Goal: Information Seeking & Learning: Check status

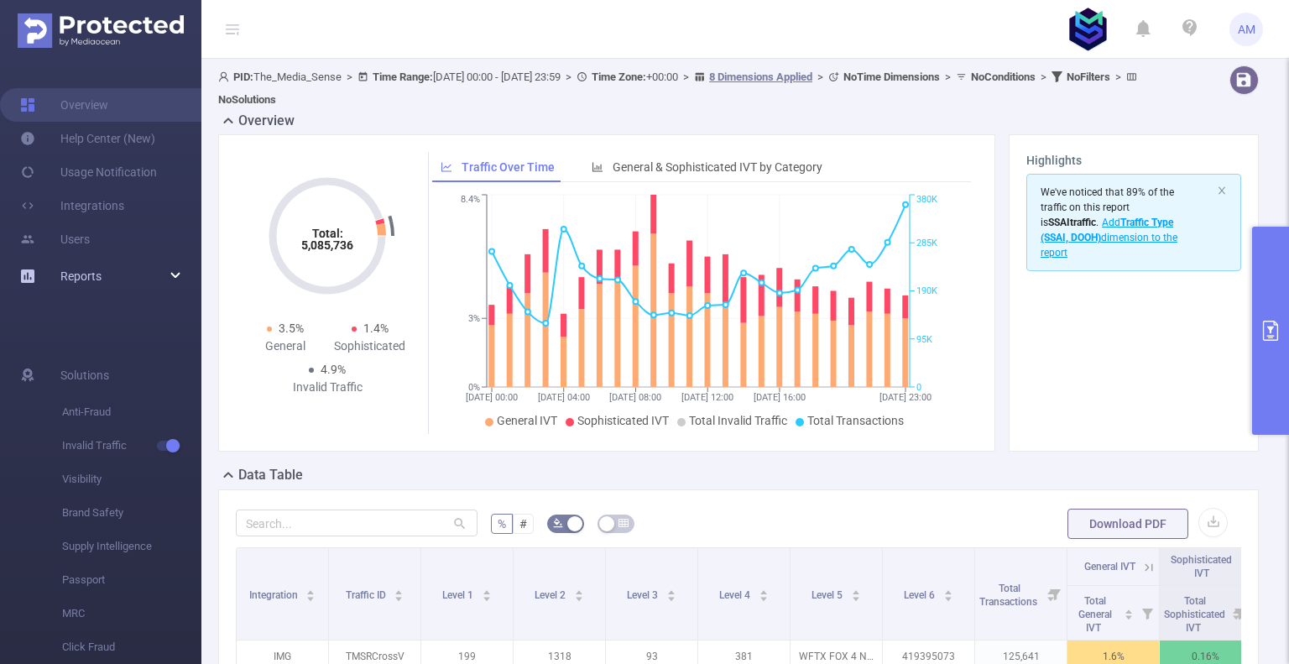
click at [176, 276] on div "Reports" at bounding box center [100, 276] width 201 height 34
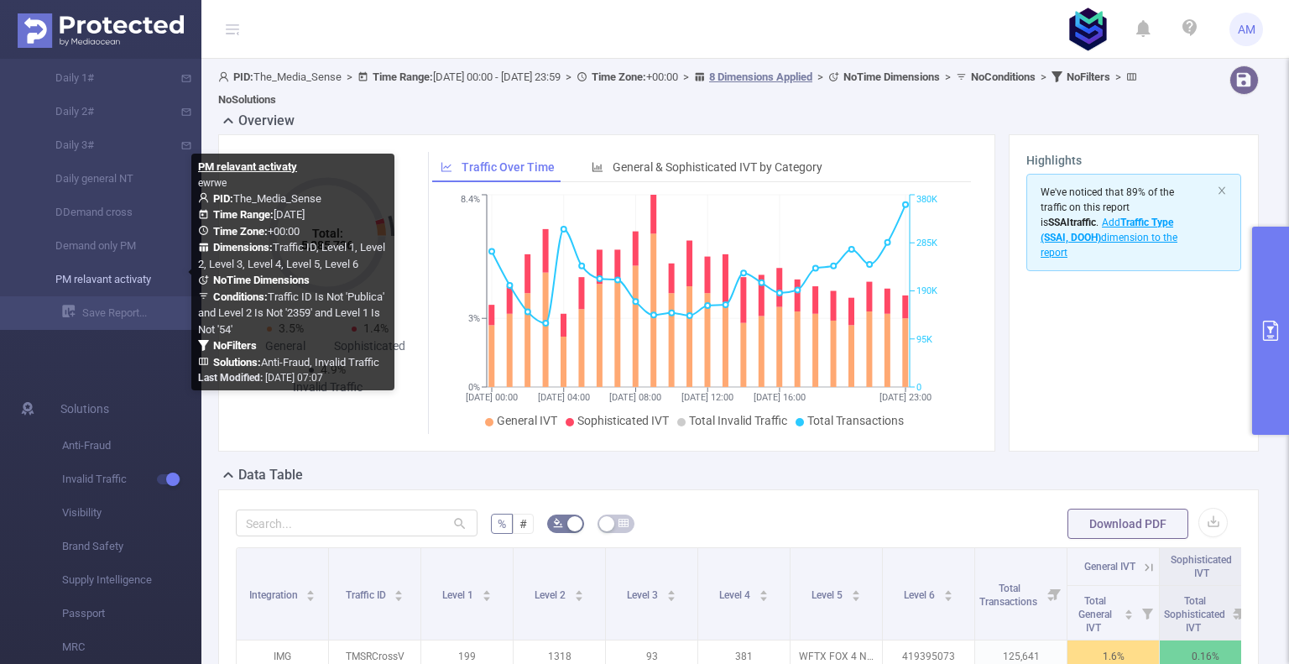
click at [121, 286] on link "PM relavant activaty" at bounding box center [108, 280] width 148 height 34
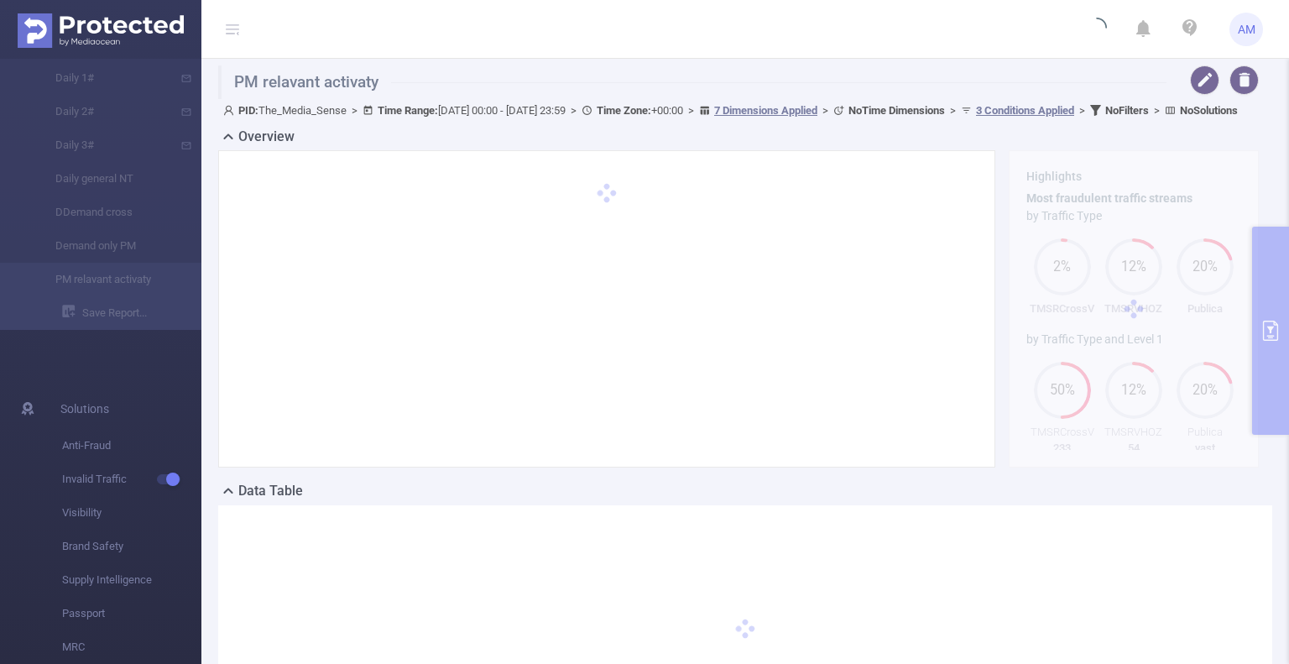
type input "2025-09-20 00:00"
type input "2025-09-20 23:59"
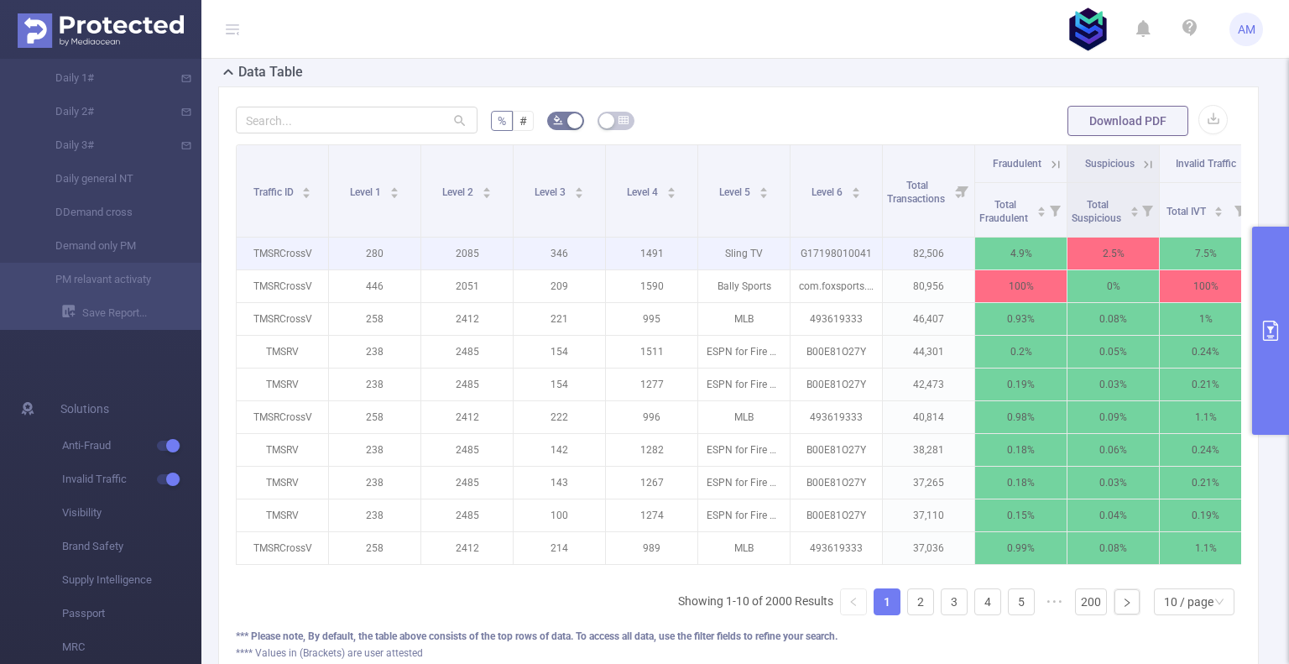
scroll to position [420, 0]
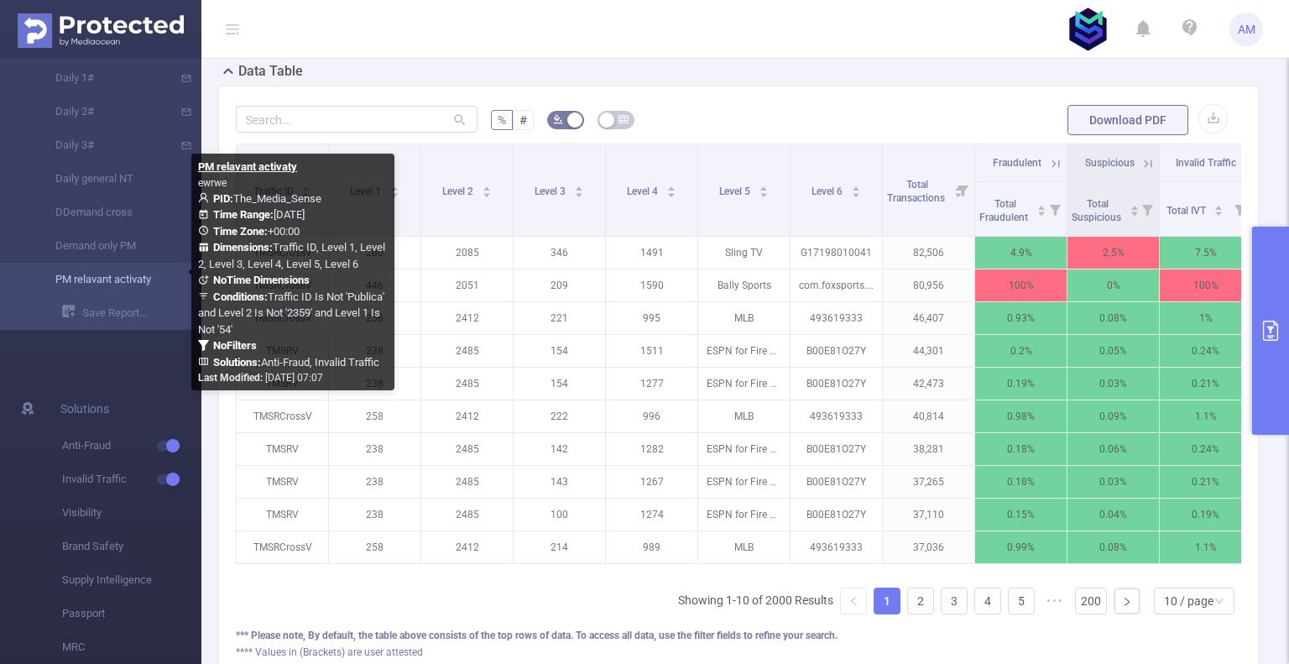
click at [124, 281] on link "PM relavant activaty" at bounding box center [108, 280] width 148 height 34
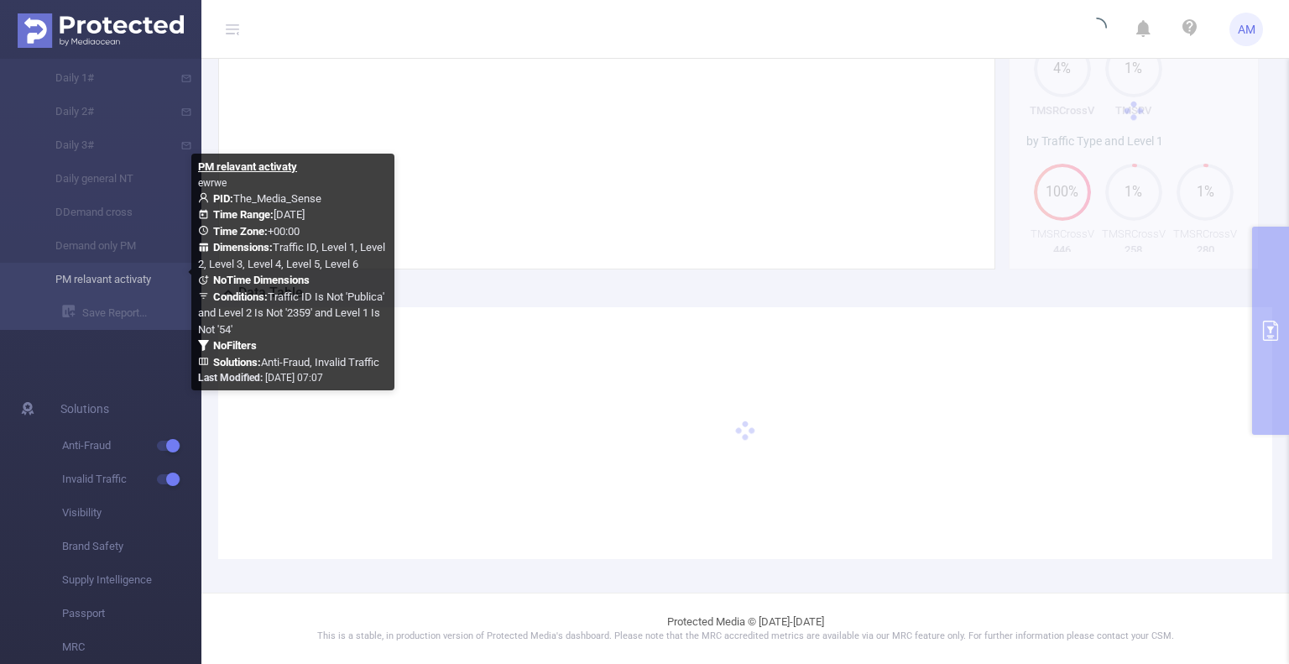
scroll to position [219, 0]
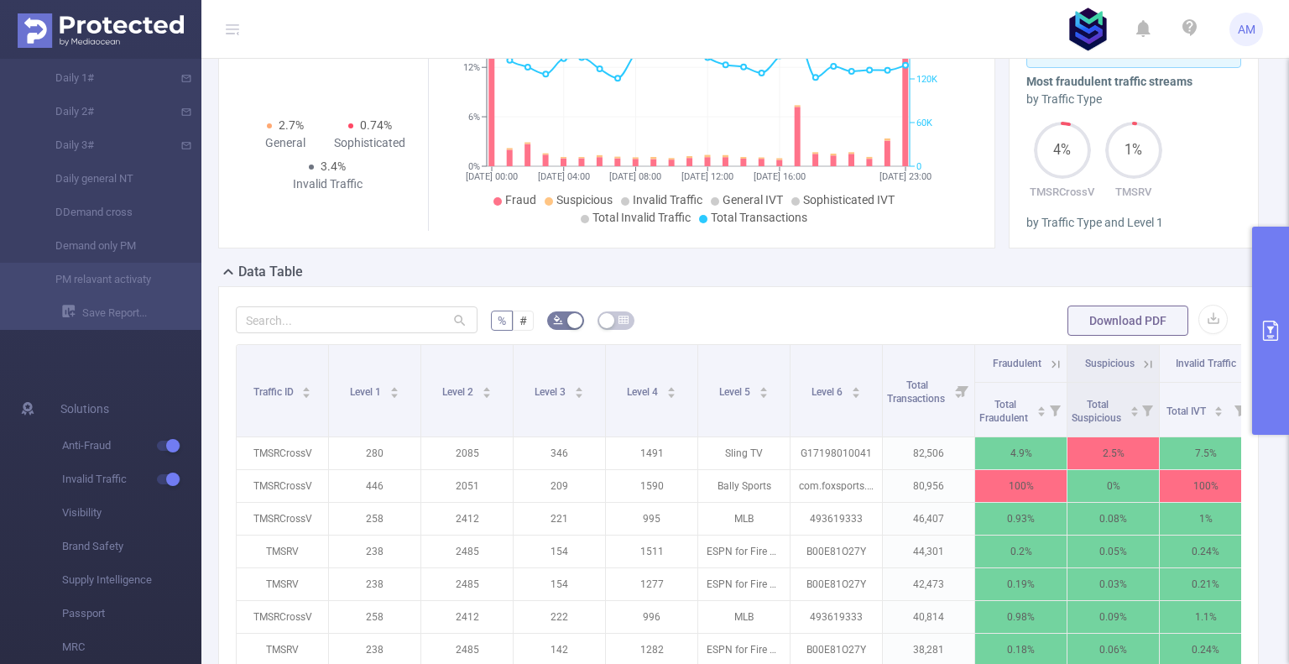
scroll to position [420, 0]
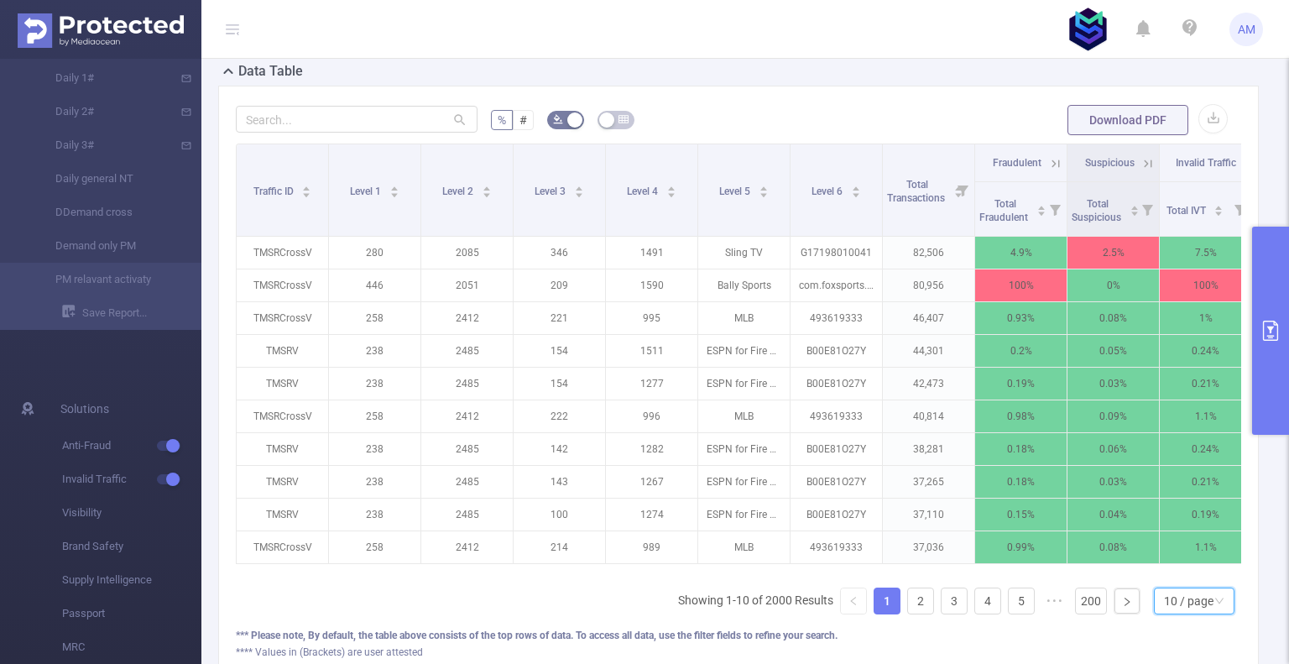
click at [1215, 606] on icon "icon: down" at bounding box center [1220, 601] width 10 height 10
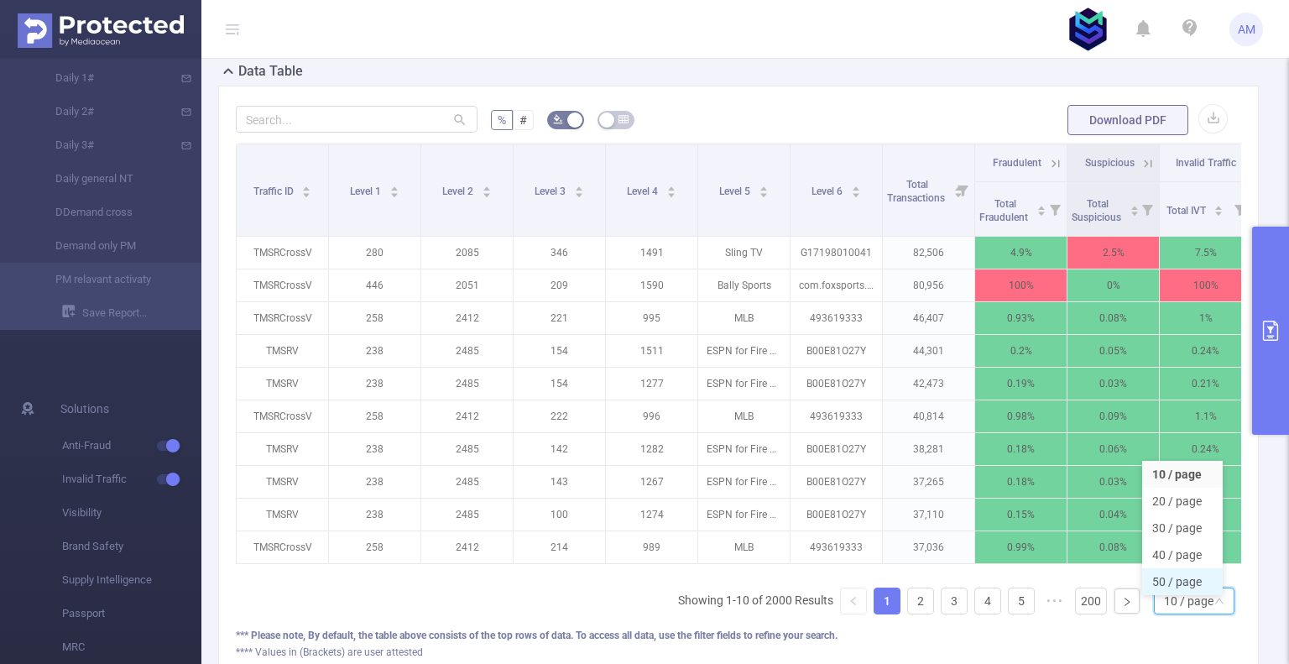
click at [1186, 593] on li "50 / page" at bounding box center [1182, 581] width 81 height 27
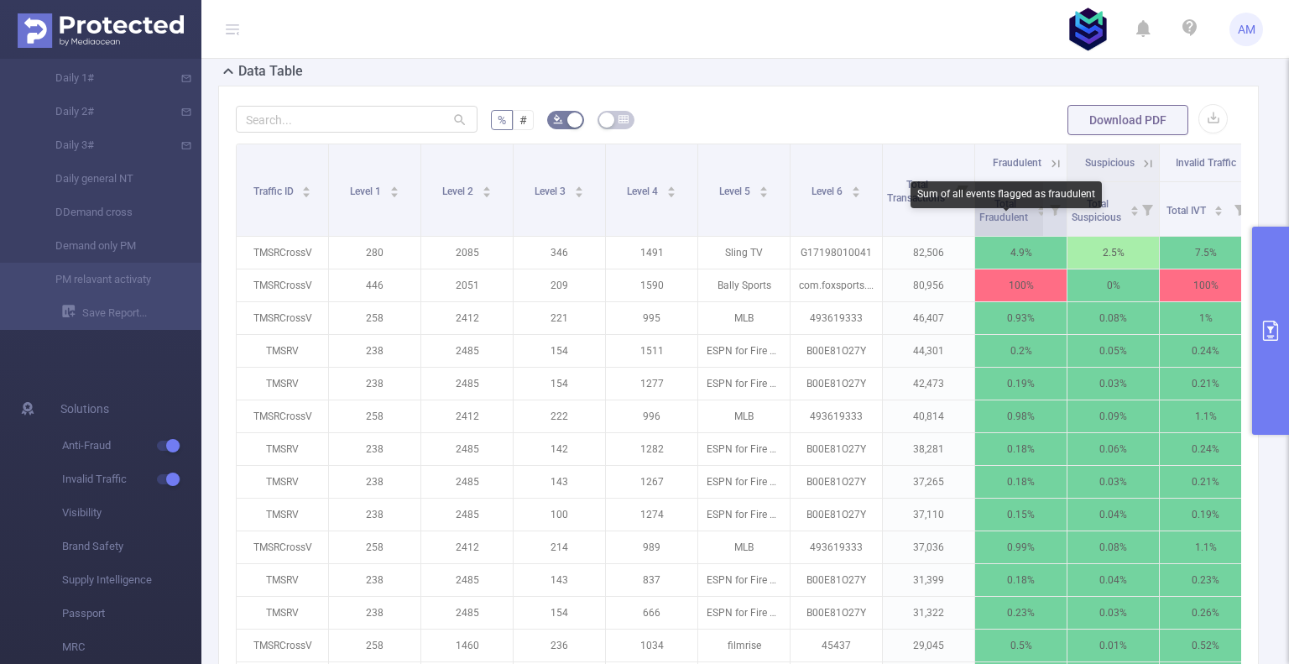
click at [1006, 222] on span "Total Fraudulent" at bounding box center [1005, 210] width 51 height 25
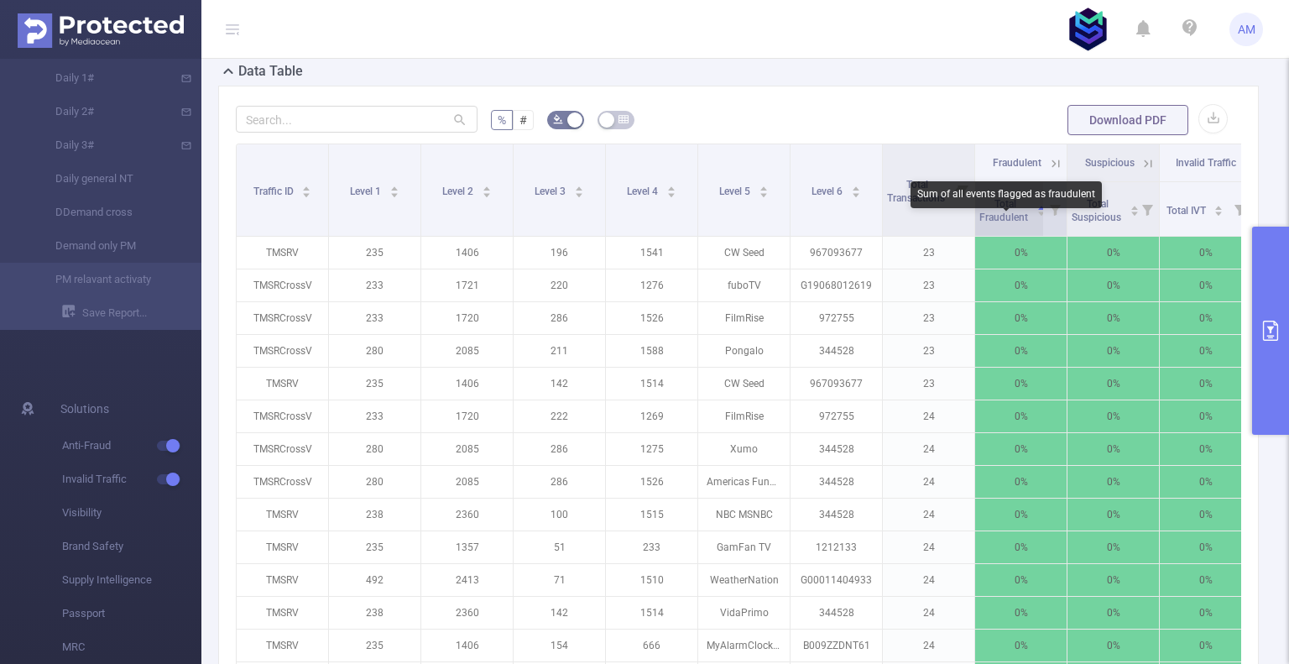
click at [1006, 222] on span "Total Fraudulent" at bounding box center [1005, 210] width 51 height 25
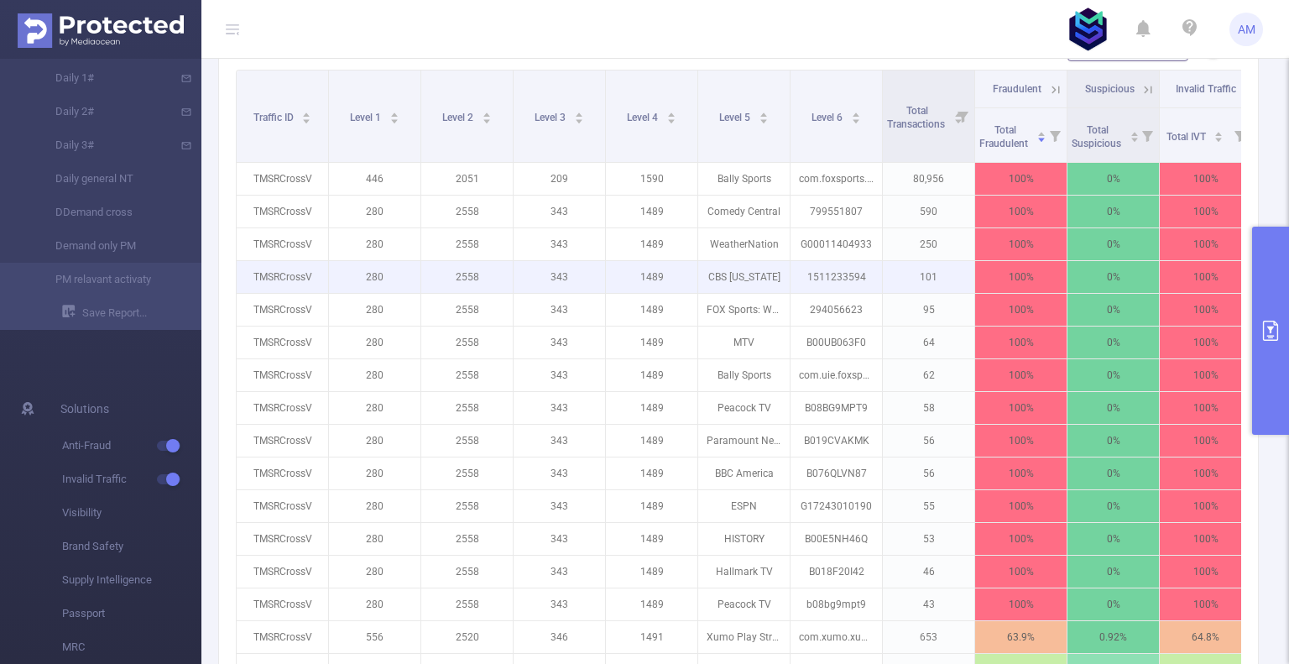
scroll to position [504, 0]
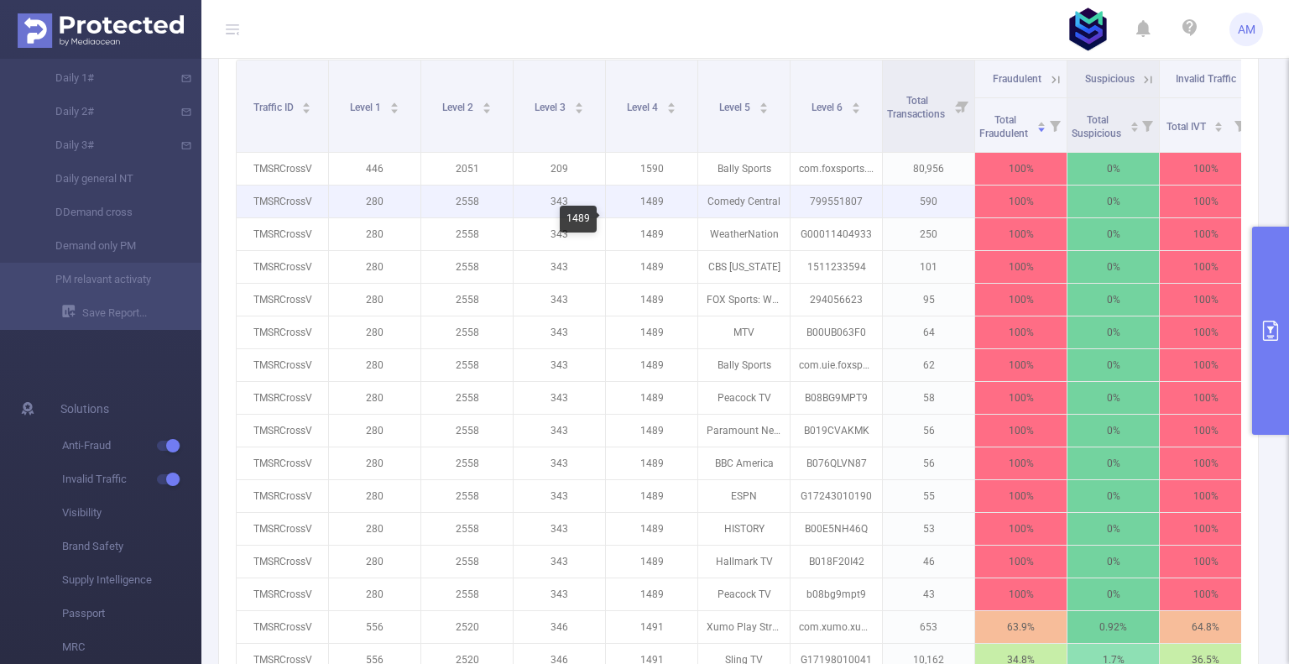
click at [652, 217] on p "1489" at bounding box center [651, 201] width 91 height 32
copy p "1489"
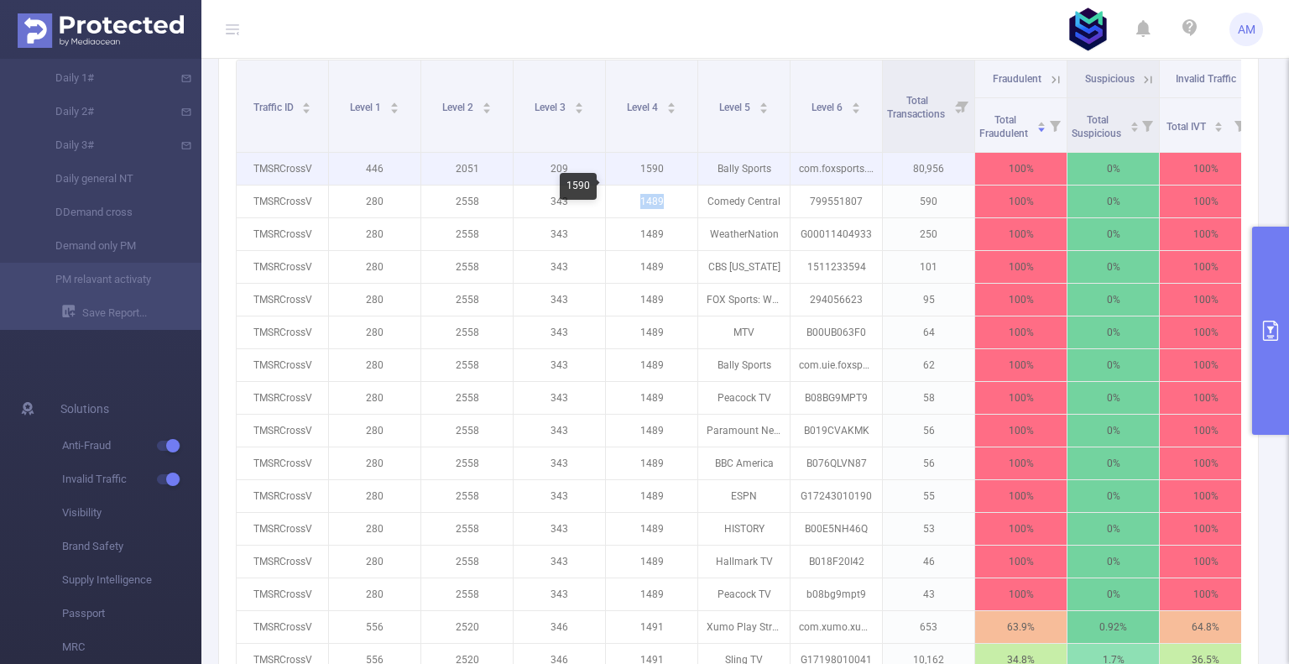
click at [658, 185] on p "1590" at bounding box center [651, 169] width 91 height 32
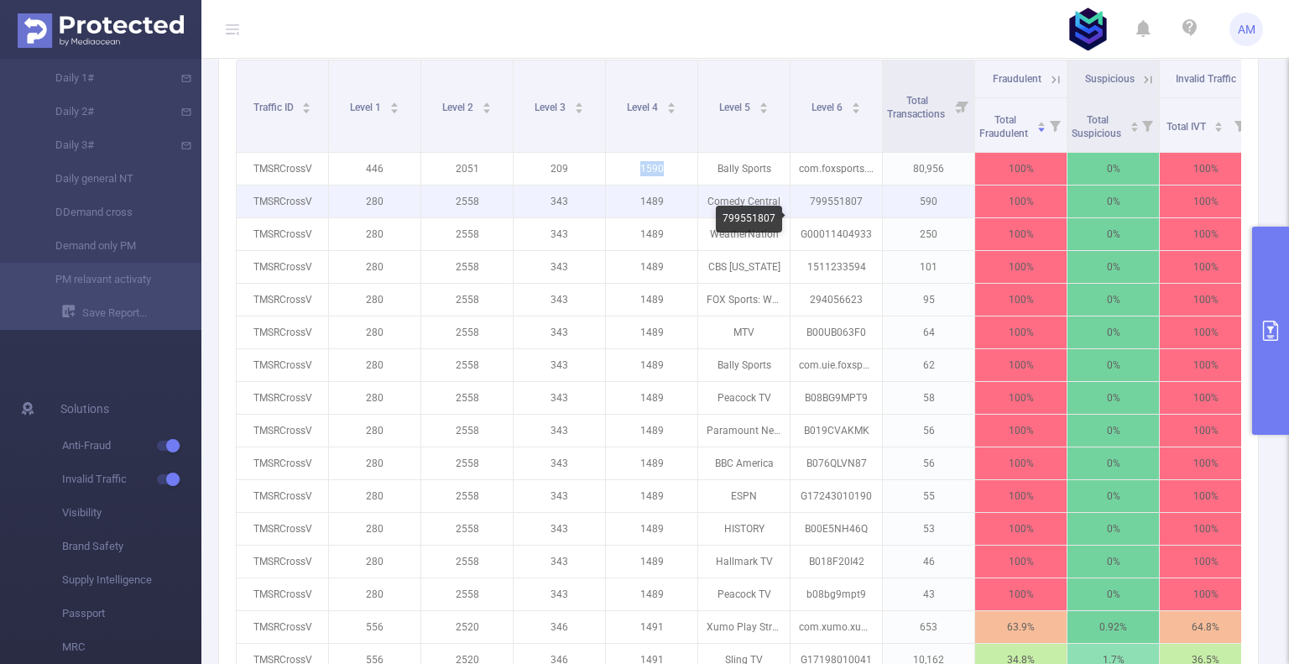
copy p "1590"
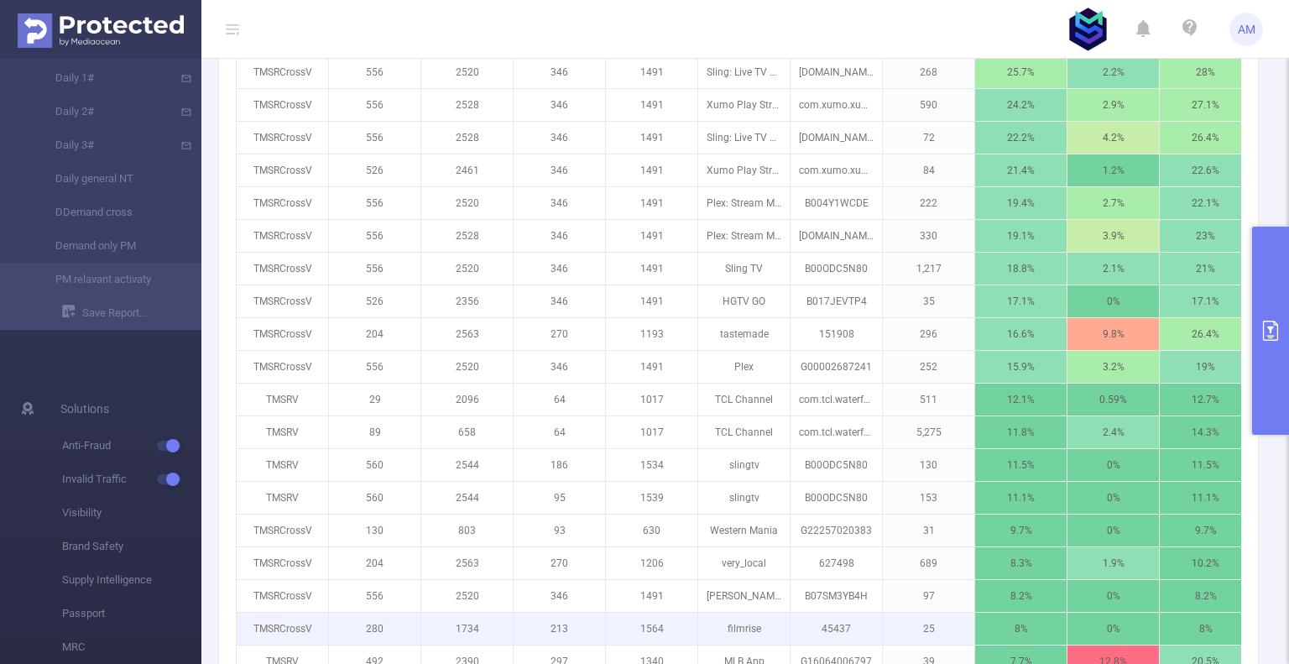
scroll to position [1175, 0]
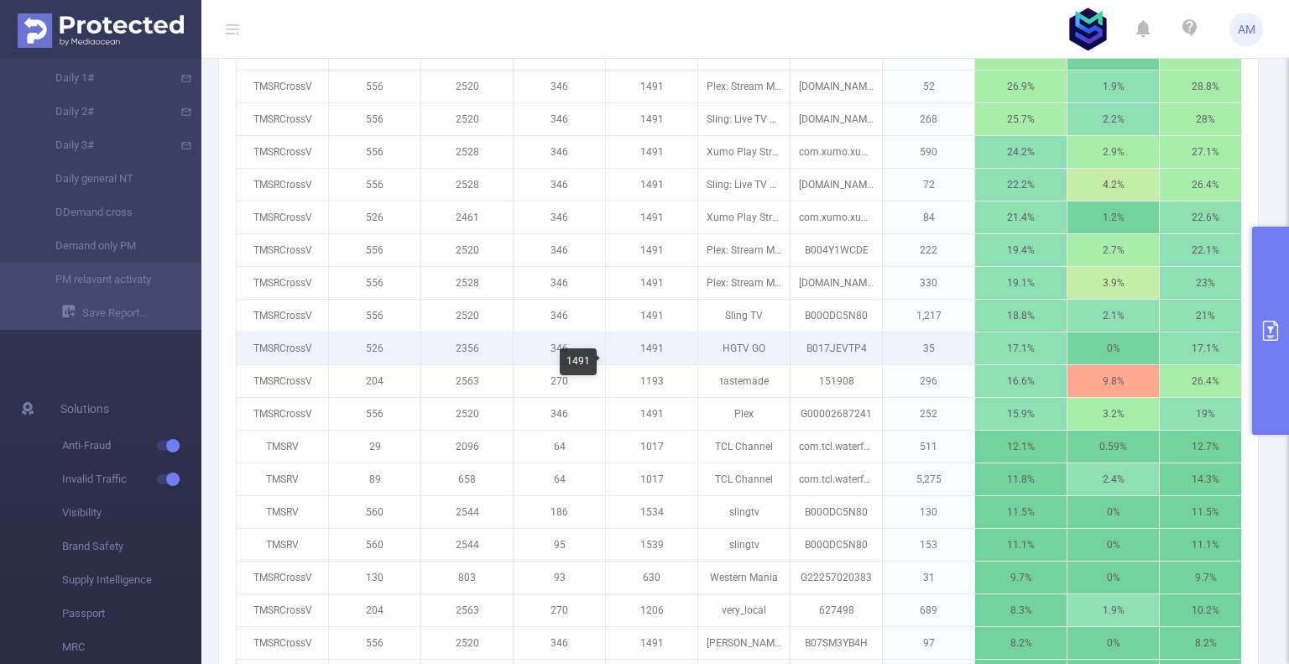
click at [651, 364] on p "1491" at bounding box center [651, 348] width 91 height 32
copy p "1491"
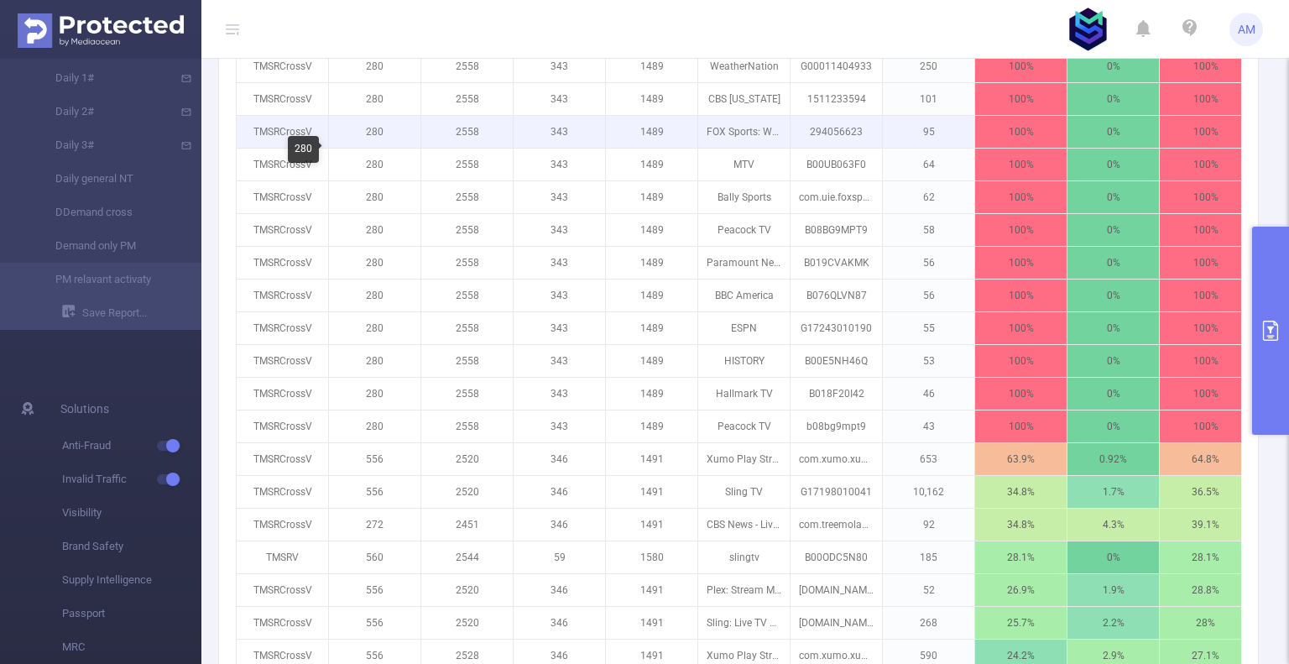
scroll to position [336, 0]
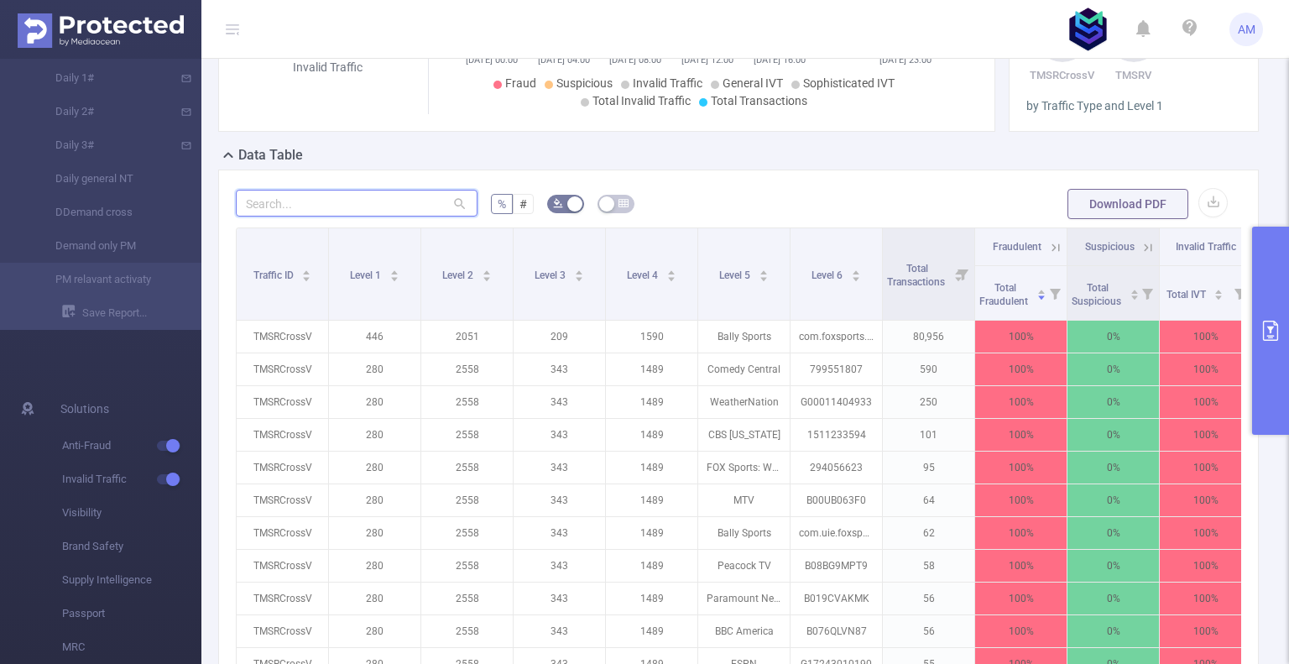
click at [319, 216] on input "text" at bounding box center [357, 203] width 242 height 27
paste input "1491"
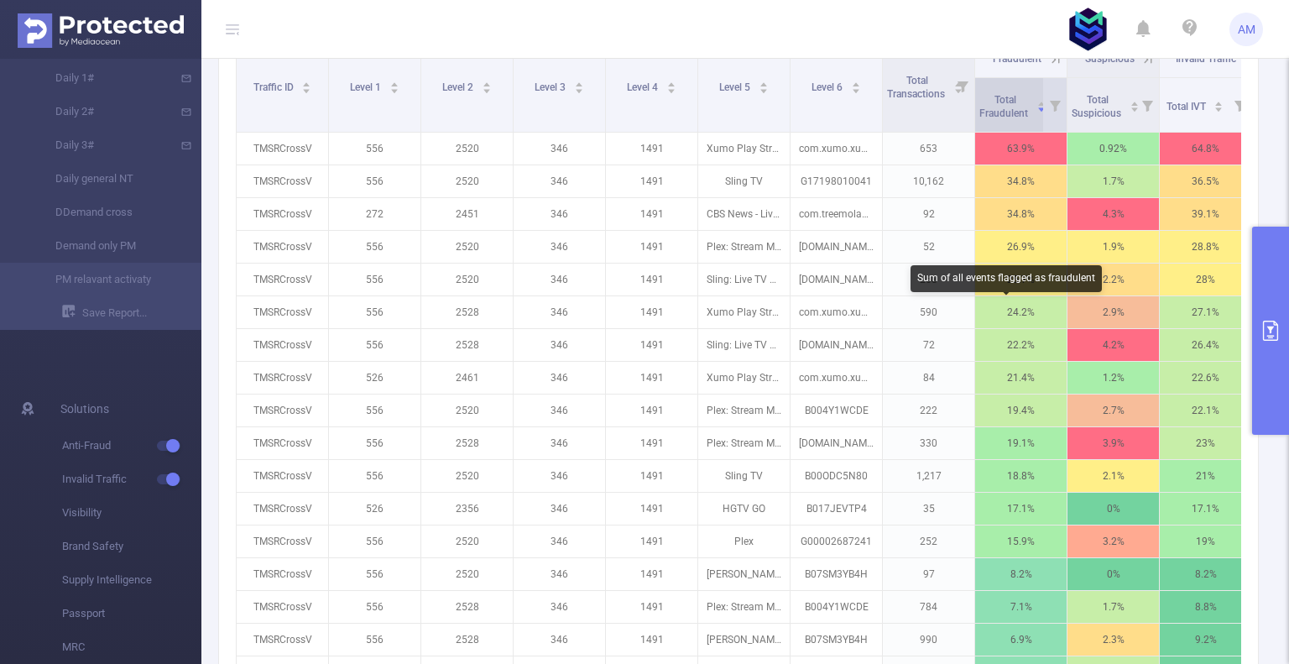
scroll to position [588, 0]
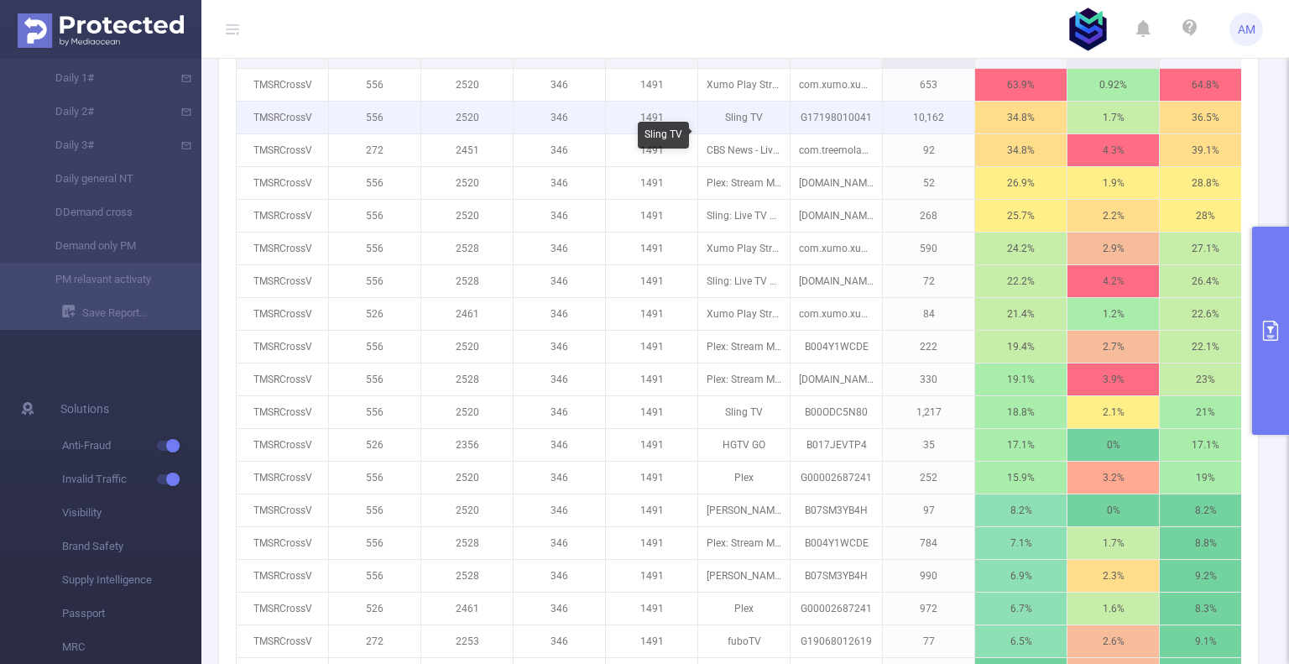
type input "1491"
click at [816, 133] on p "G17198010041" at bounding box center [836, 118] width 91 height 32
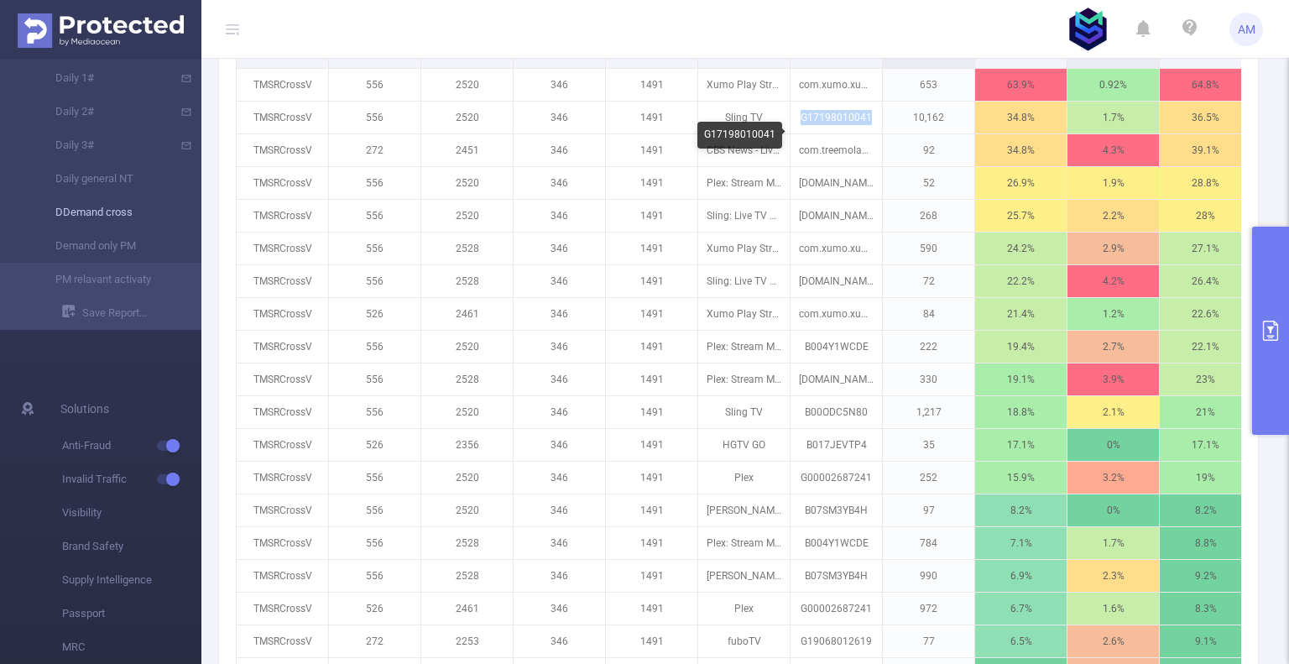
copy p "G17198010041"
drag, startPoint x: 772, startPoint y: 102, endPoint x: 698, endPoint y: 99, distance: 73.9
click at [698, 99] on div "com.xumo.xumo" at bounding box center [737, 102] width 91 height 27
copy div "com.xumo.xumo"
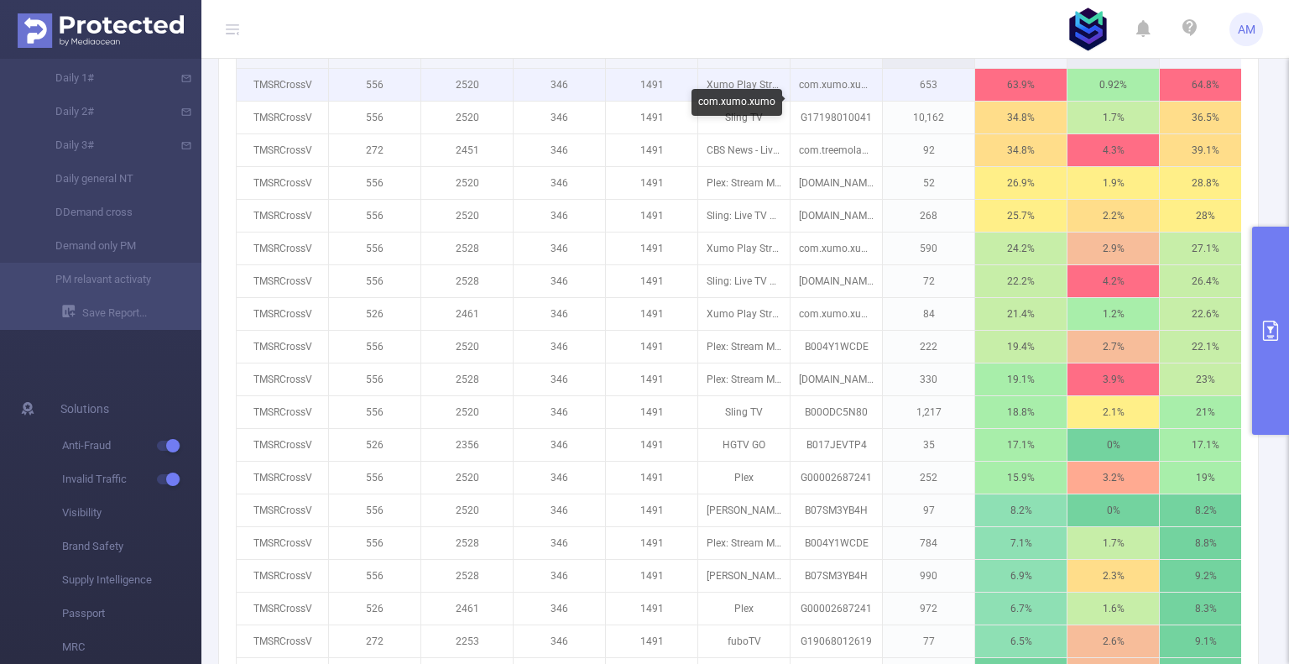
click at [847, 98] on p "com.xumo.xumo" at bounding box center [836, 85] width 91 height 32
drag, startPoint x: 799, startPoint y: 104, endPoint x: 882, endPoint y: 104, distance: 83.1
click at [882, 102] on tr "TMSRCrossV 556 2520 346 1491 Xumo Play Stream TV & Movies com.xumo.xumo 653 63.…" at bounding box center [883, 85] width 1293 height 33
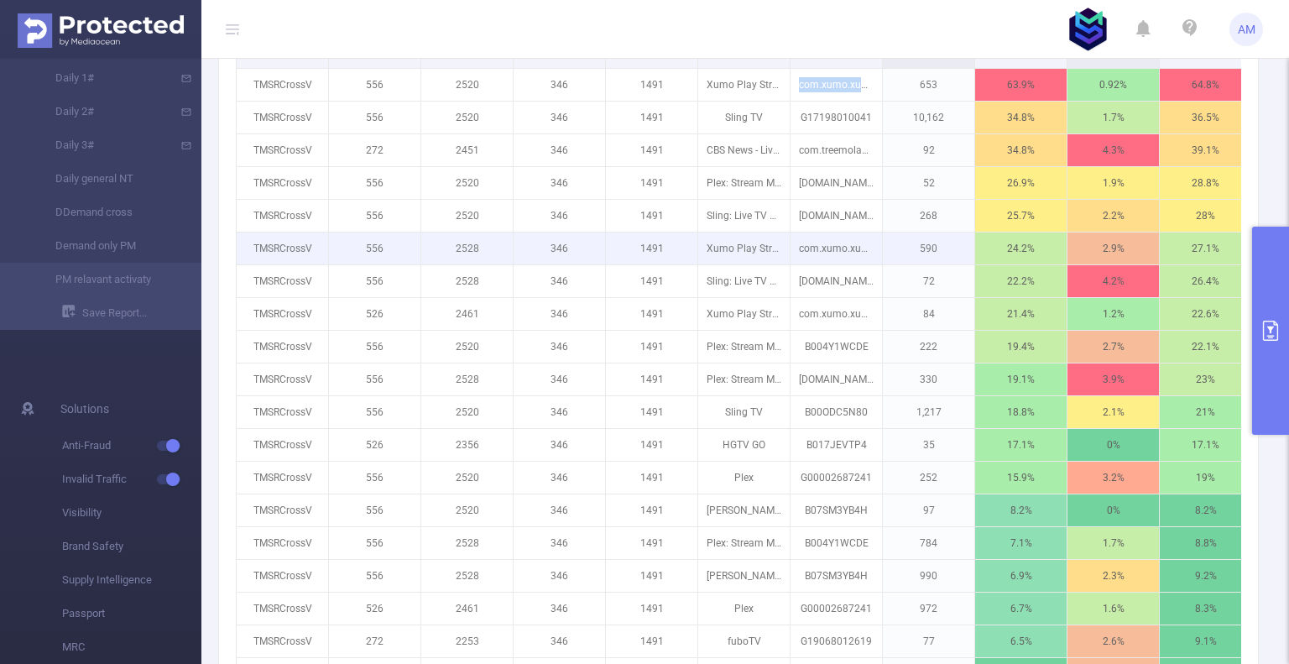
copy p "com.xumo.xumo"
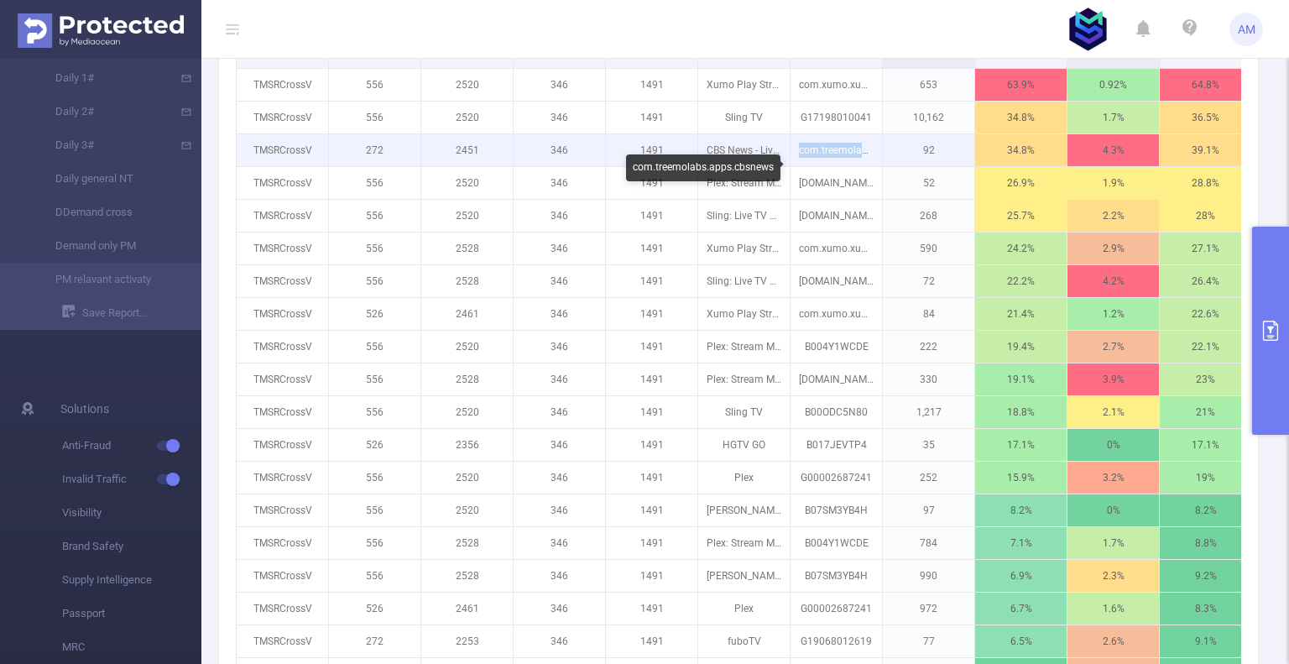
drag, startPoint x: 798, startPoint y: 174, endPoint x: 880, endPoint y: 174, distance: 82.3
click at [880, 166] on p "com.treemolabs.apps.cbsnews" at bounding box center [836, 150] width 91 height 32
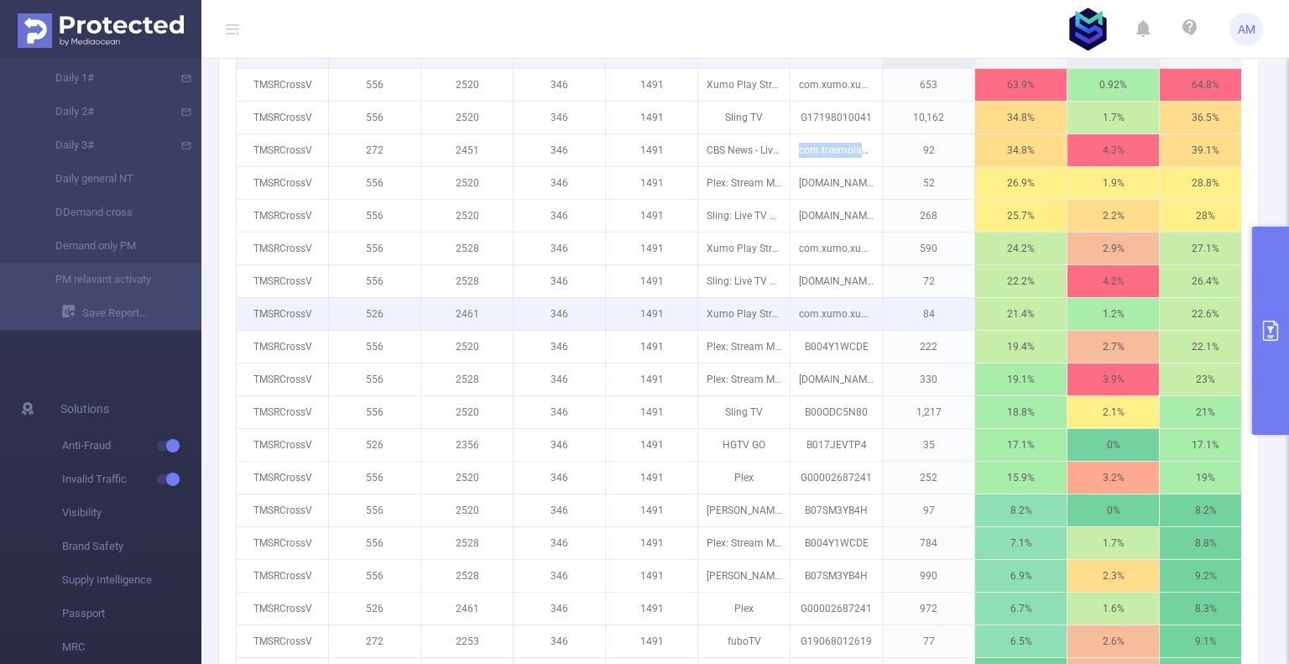
copy p "com.treemolabs.a"
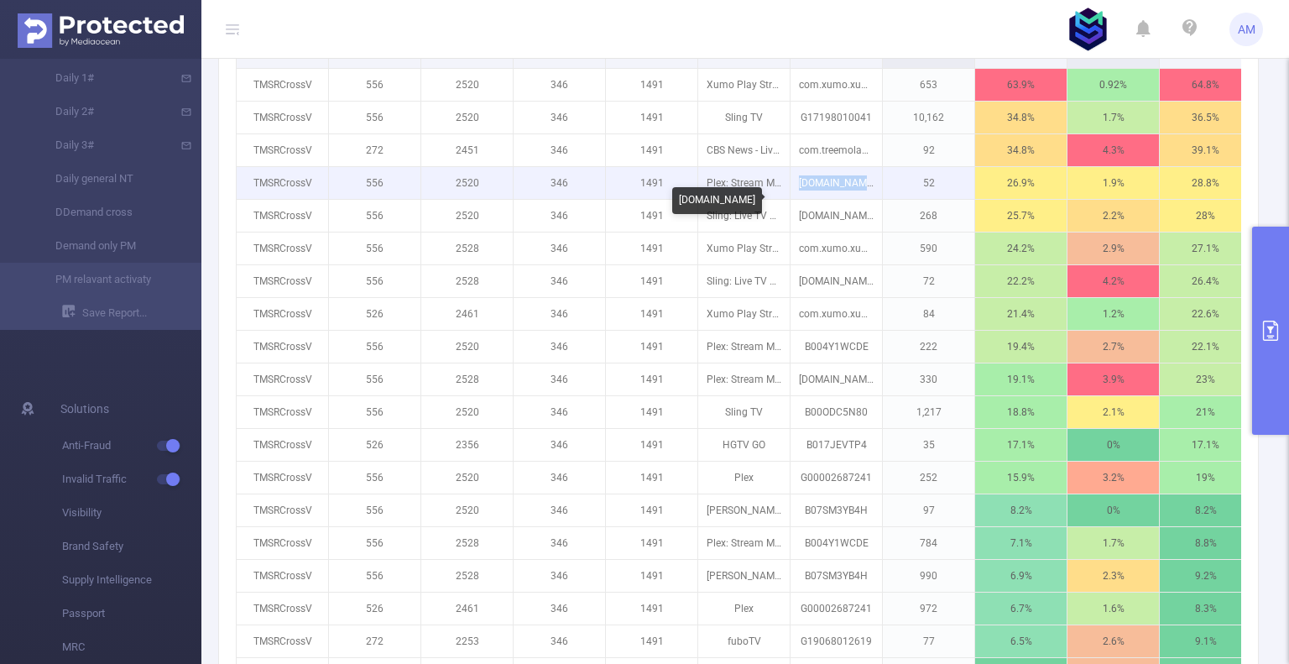
drag, startPoint x: 799, startPoint y: 204, endPoint x: 897, endPoint y: 204, distance: 98.2
click at [897, 200] on tr "TMSRCrossV 556 2520 346 1491 Plex: Stream Movies & TV com.plexapp.android 52 26…" at bounding box center [883, 183] width 1293 height 33
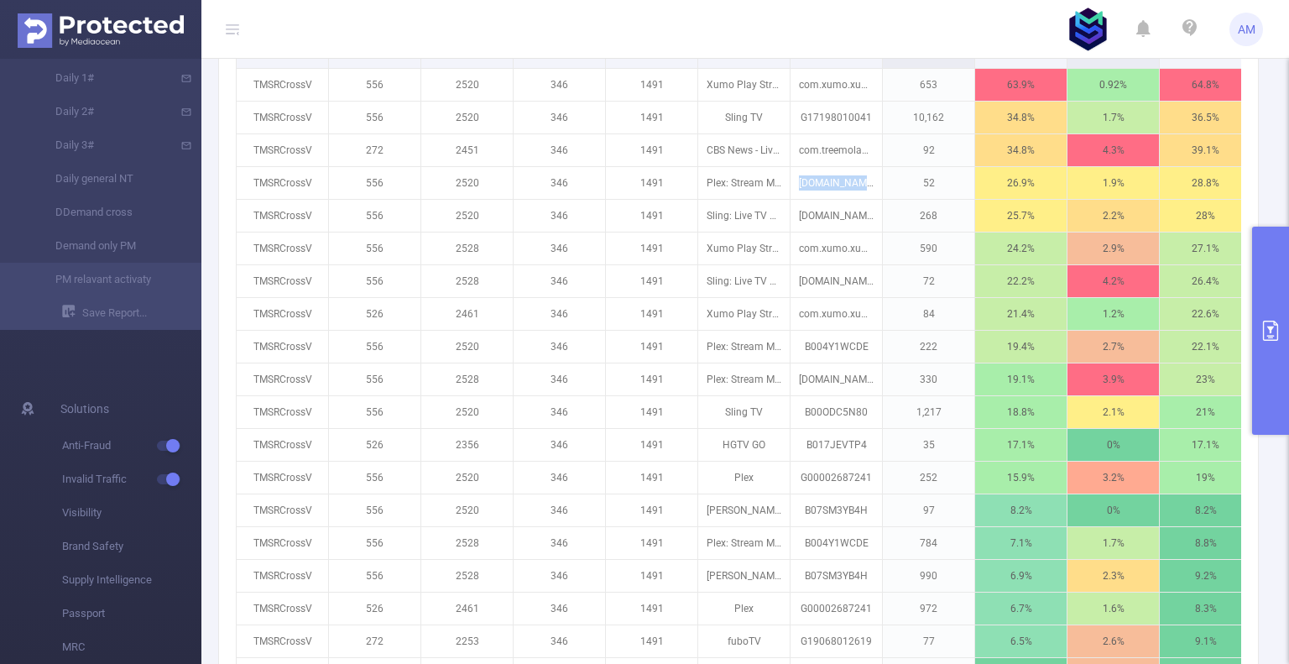
copy p "com.plexapp.android"
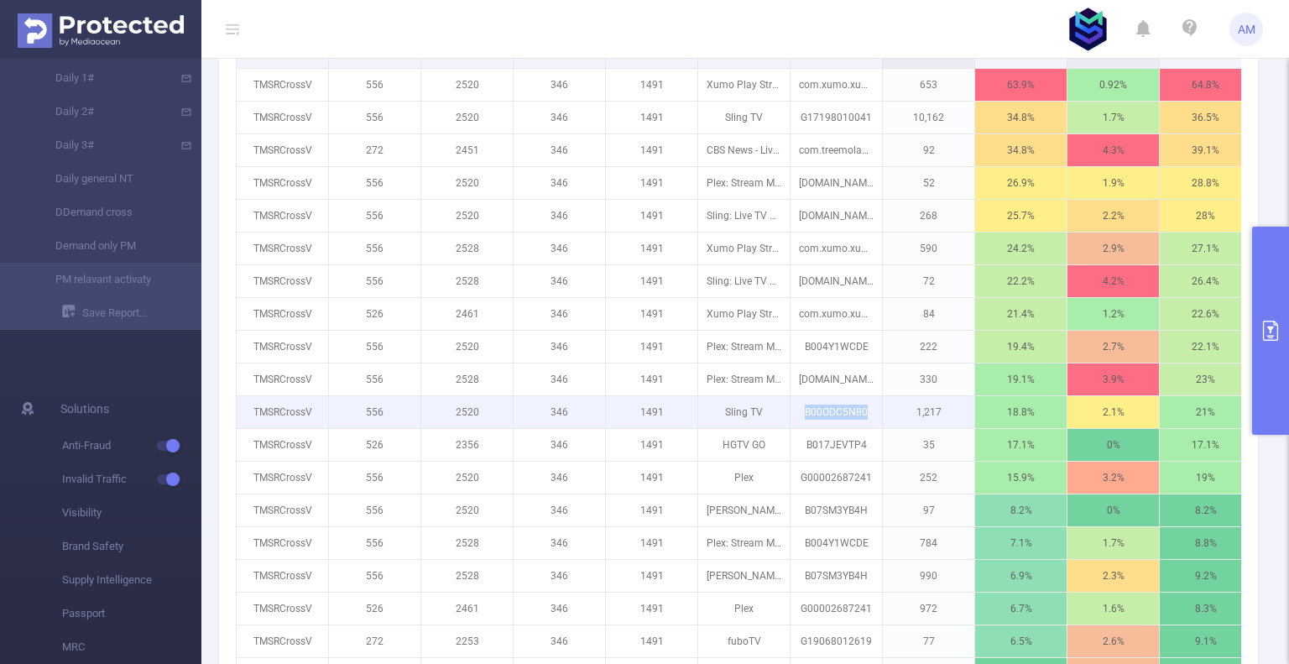
drag, startPoint x: 806, startPoint y: 432, endPoint x: 893, endPoint y: 434, distance: 87.3
click at [893, 429] on tr "TMSRCrossV 556 2520 346 1491 Sling TV B00ODC5N80 1,217 18.8% 2.1% 21% 4.8% 16.1…" at bounding box center [883, 412] width 1293 height 33
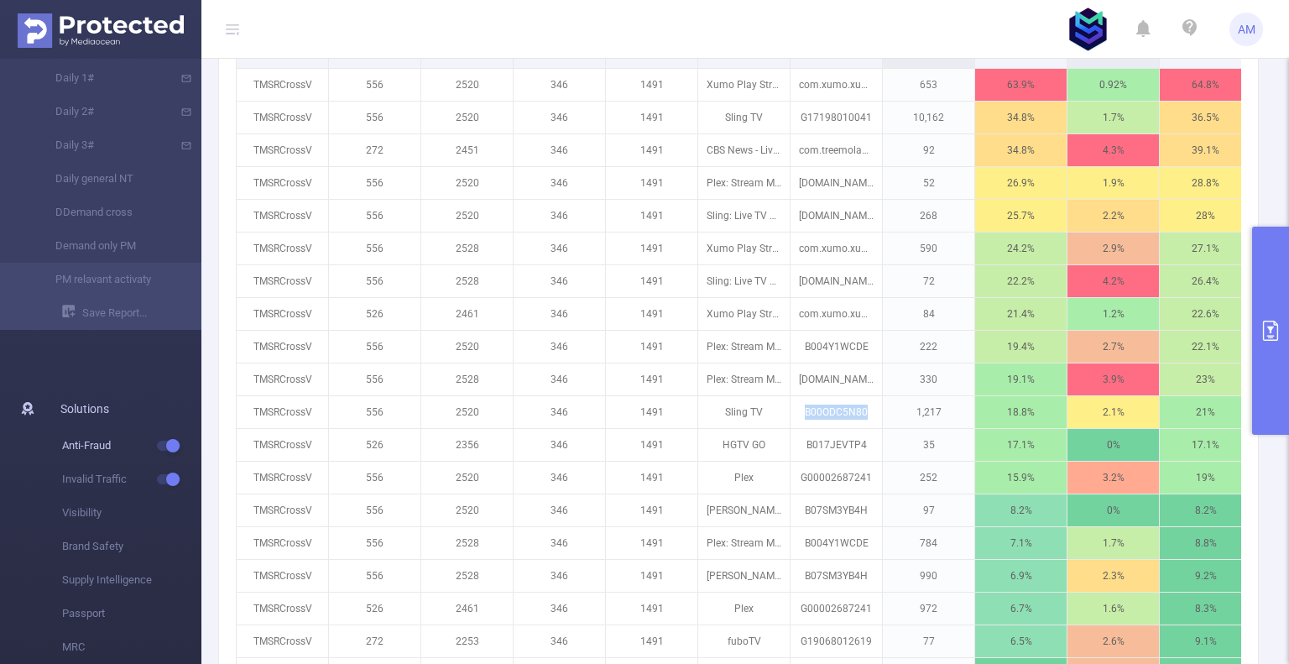
copy p "B00ODC5N80"
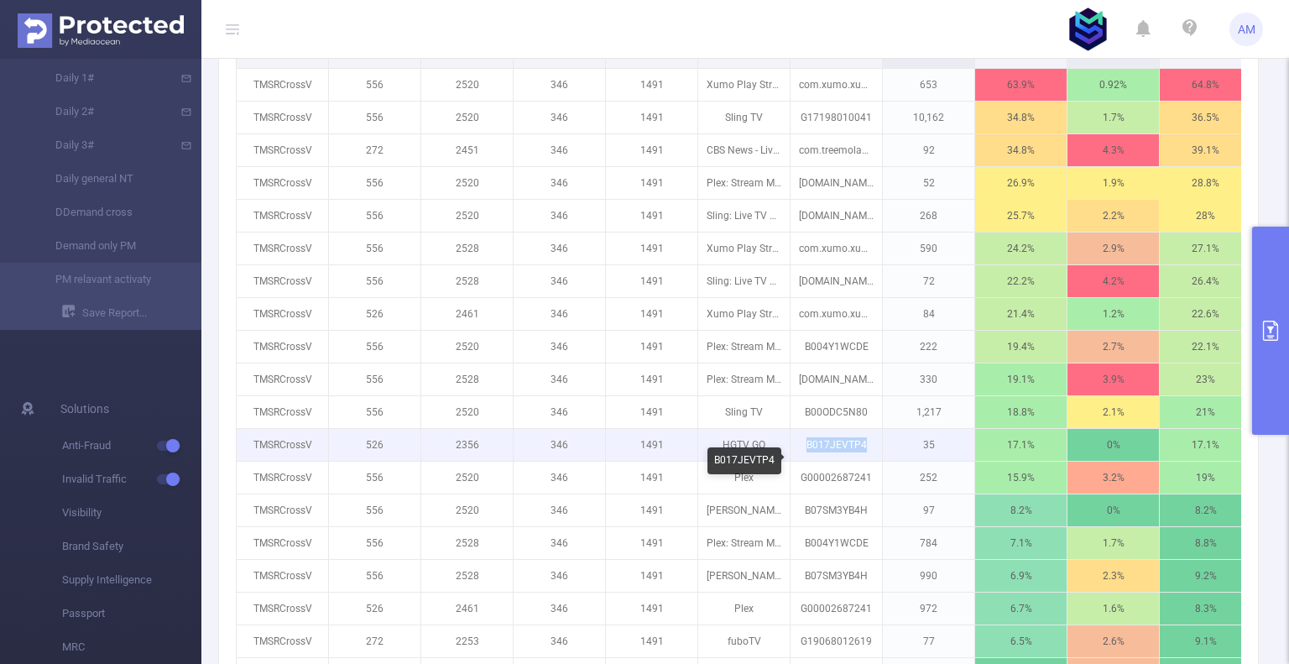
drag, startPoint x: 806, startPoint y: 466, endPoint x: 864, endPoint y: 466, distance: 57.9
click at [864, 461] on p "B017JEVTP4" at bounding box center [836, 445] width 91 height 32
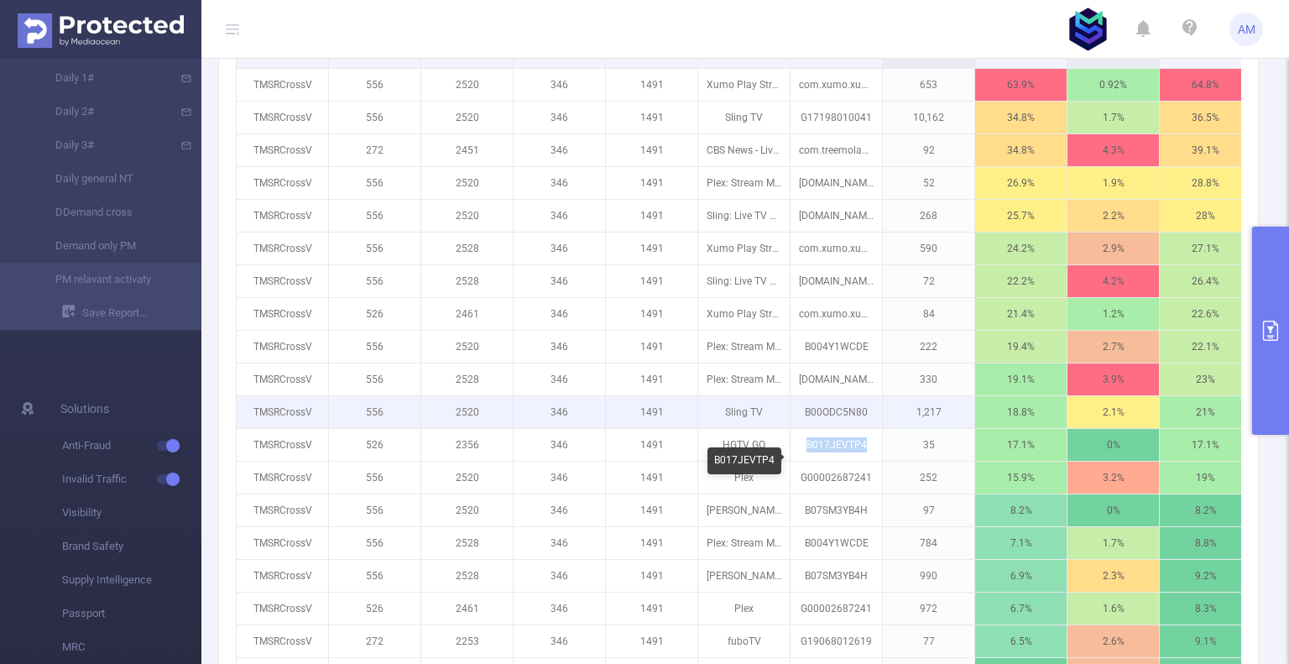
copy p "B017JEVTP4"
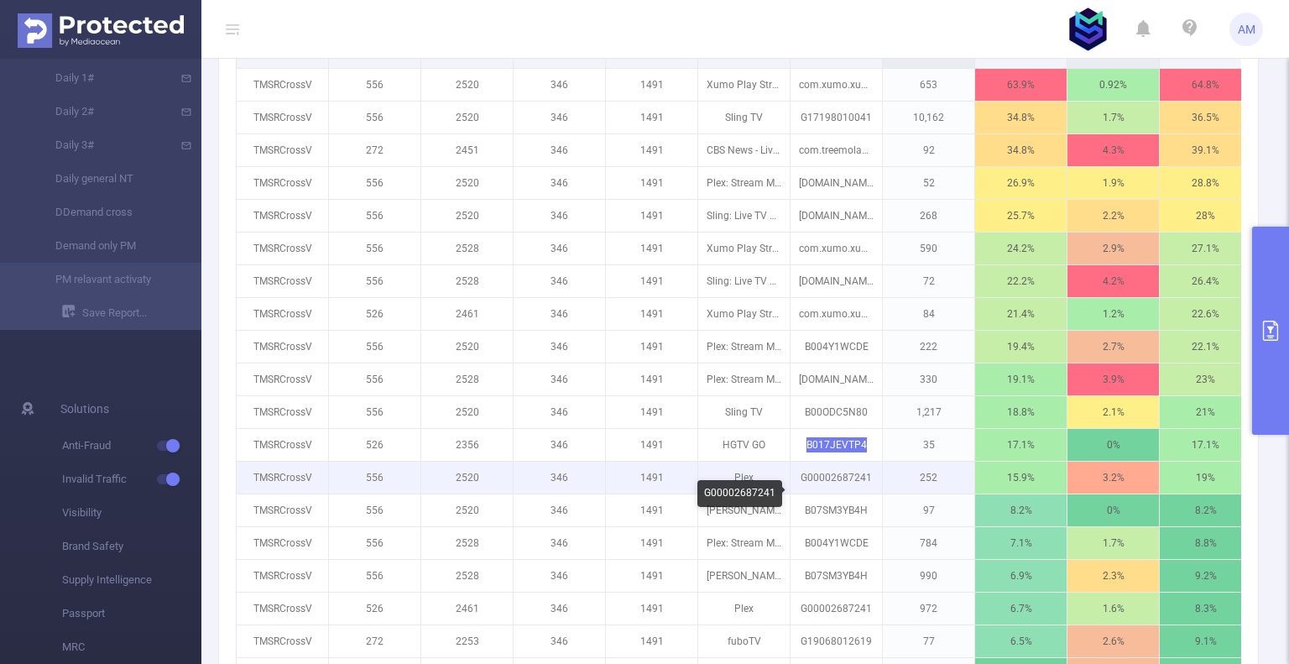
scroll to position [755, 0]
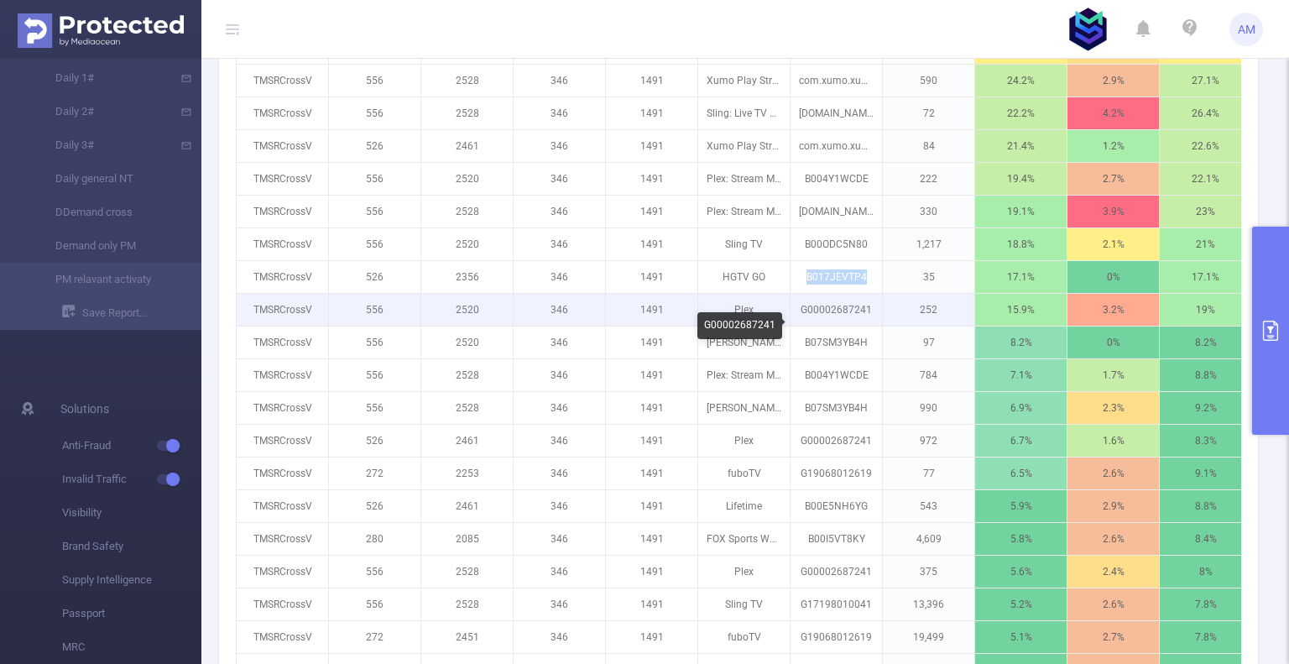
click at [812, 326] on p "G00002687241" at bounding box center [836, 310] width 91 height 32
drag, startPoint x: 799, startPoint y: 331, endPoint x: 883, endPoint y: 332, distance: 83.9
click at [883, 327] on tr "TMSRCrossV 556 2520 346 1491 Plex G00002687241 252 15.9% 3.2% 19% 4% 15.1% 19%" at bounding box center [883, 310] width 1293 height 33
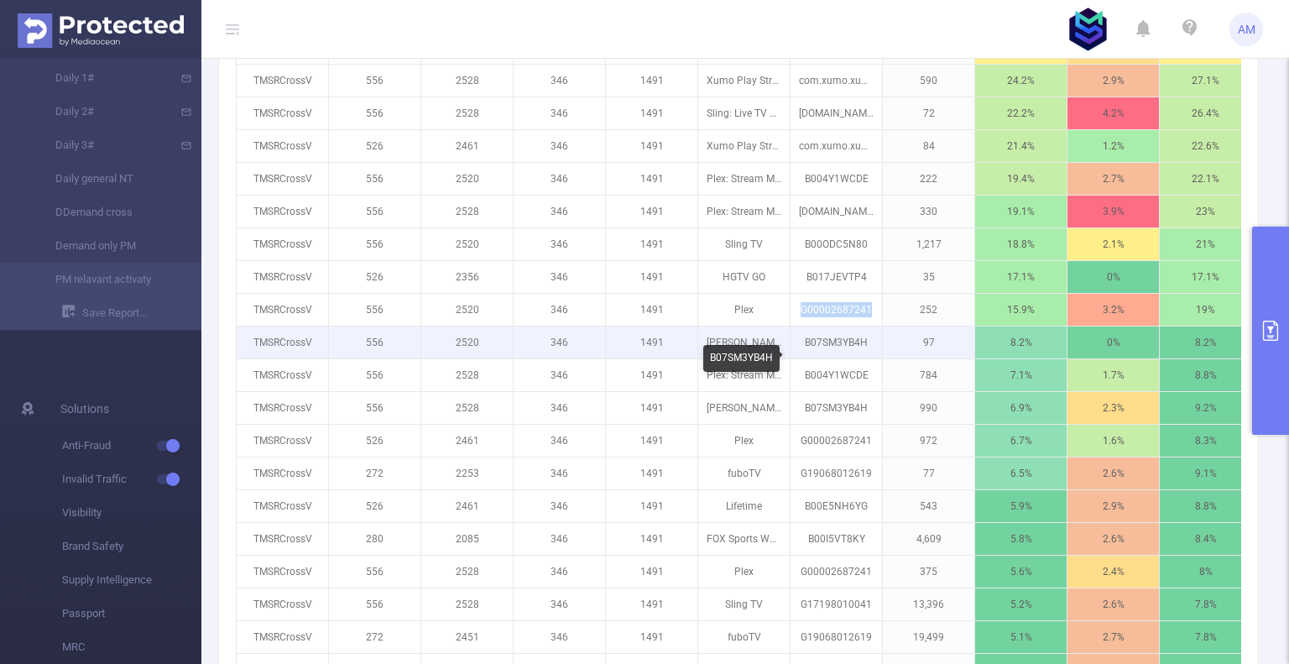
click at [812, 358] on p "B07SM3YB4H" at bounding box center [836, 343] width 91 height 32
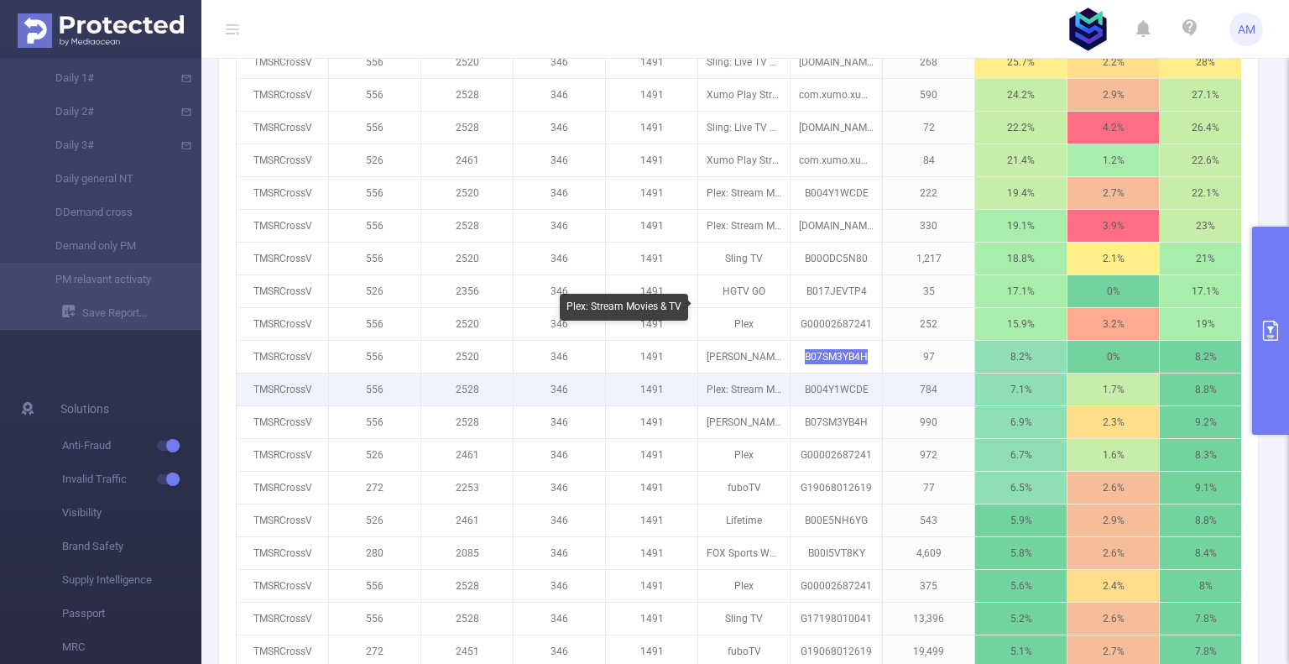
scroll to position [671, 0]
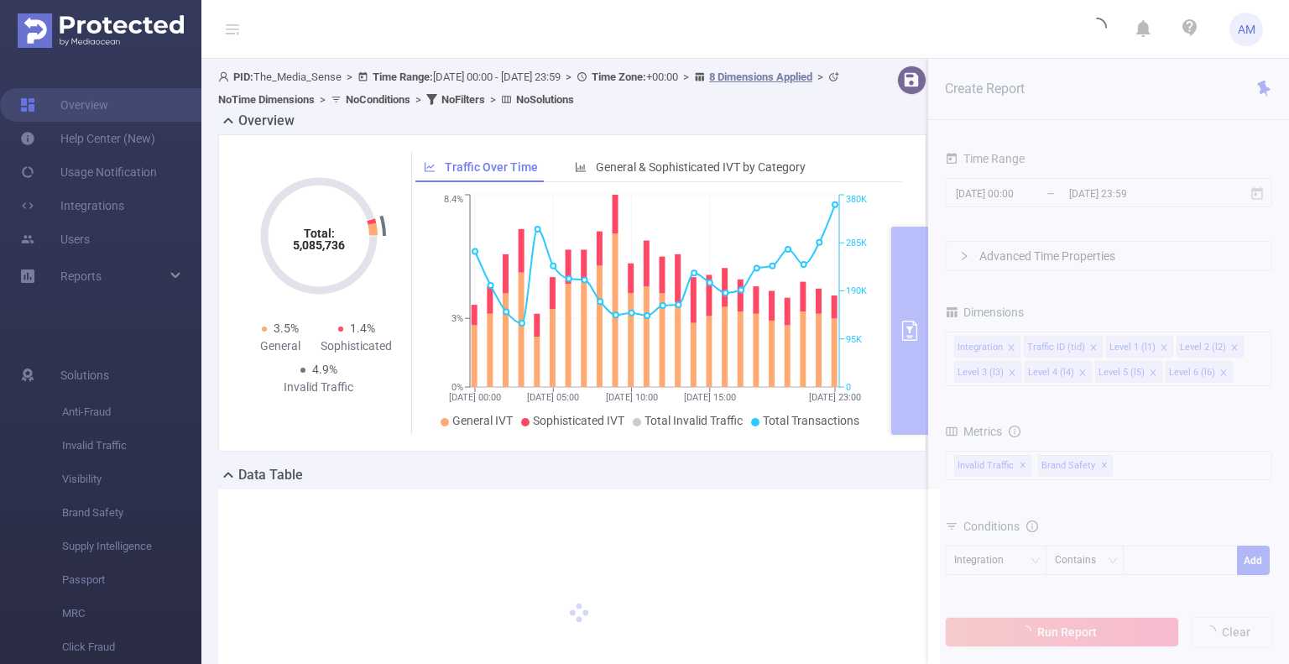
click at [1102, 187] on section "PID: The_Media_Sense > Time Range: [DATE] 00:00 - [DATE] 23:59 > Time Zone: +00…" at bounding box center [745, 417] width 1088 height 716
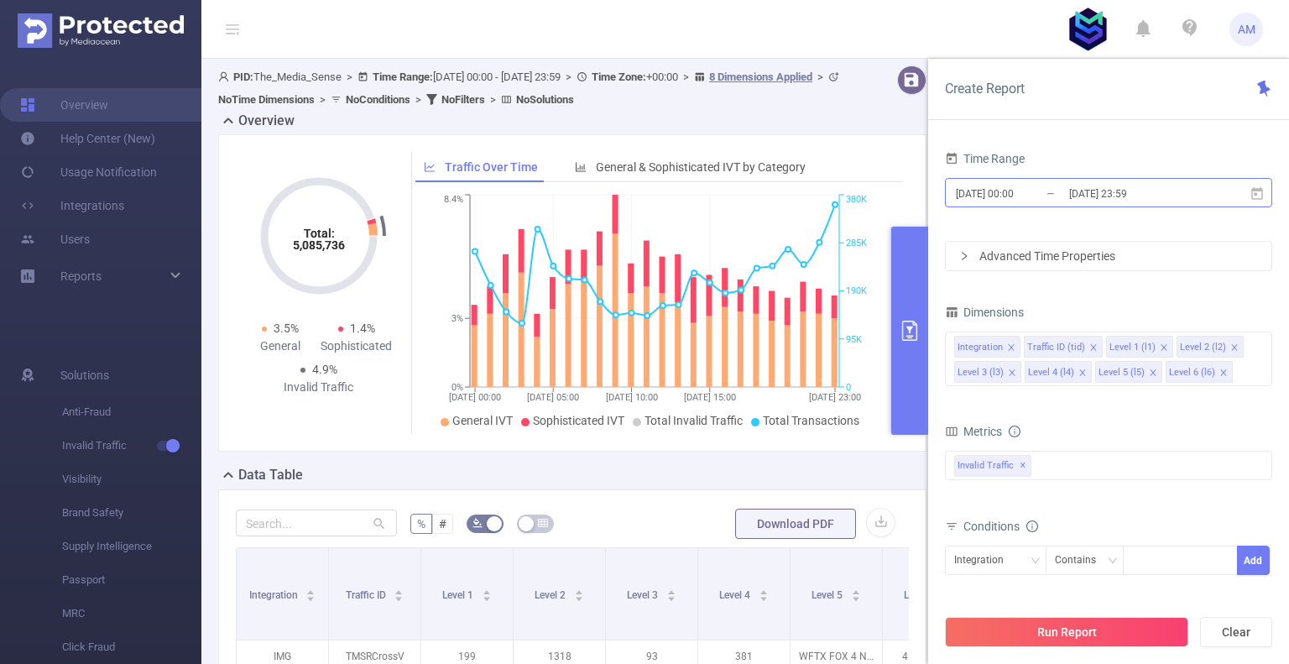
click at [1098, 201] on input "[DATE] 23:59" at bounding box center [1136, 193] width 136 height 23
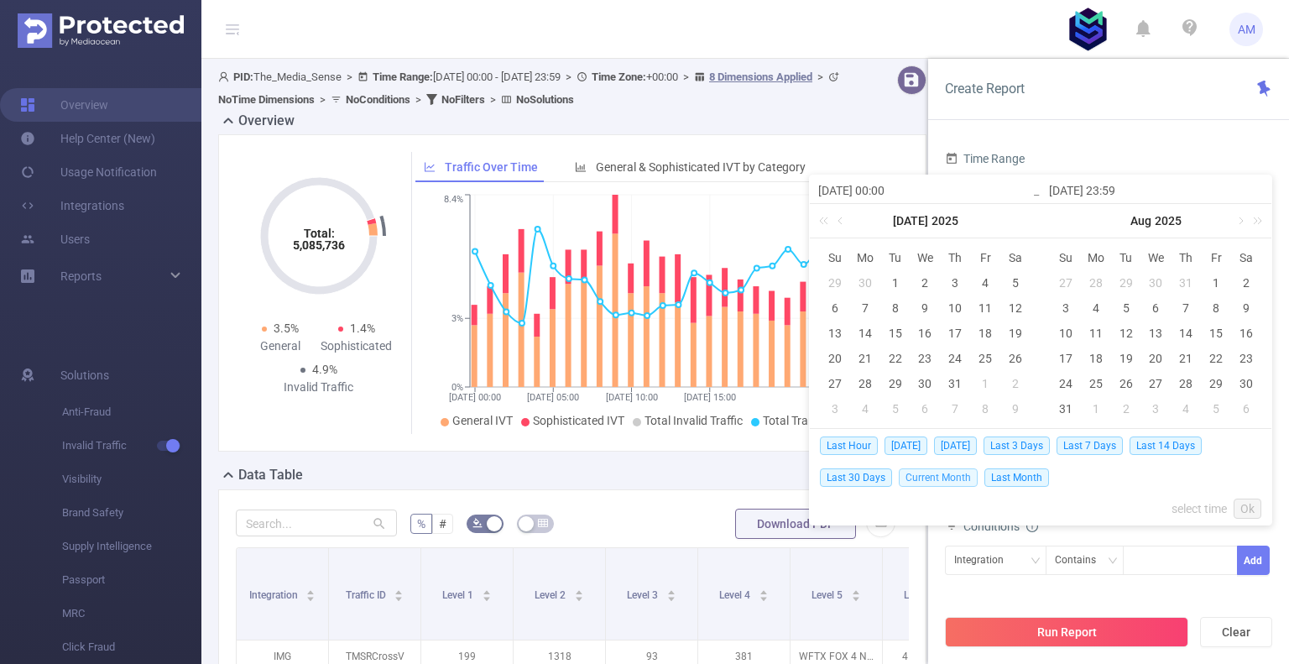
click at [948, 481] on span "Current Month" at bounding box center [938, 477] width 79 height 18
type input "[DATE] 00:00"
type input "[DATE] 06:59"
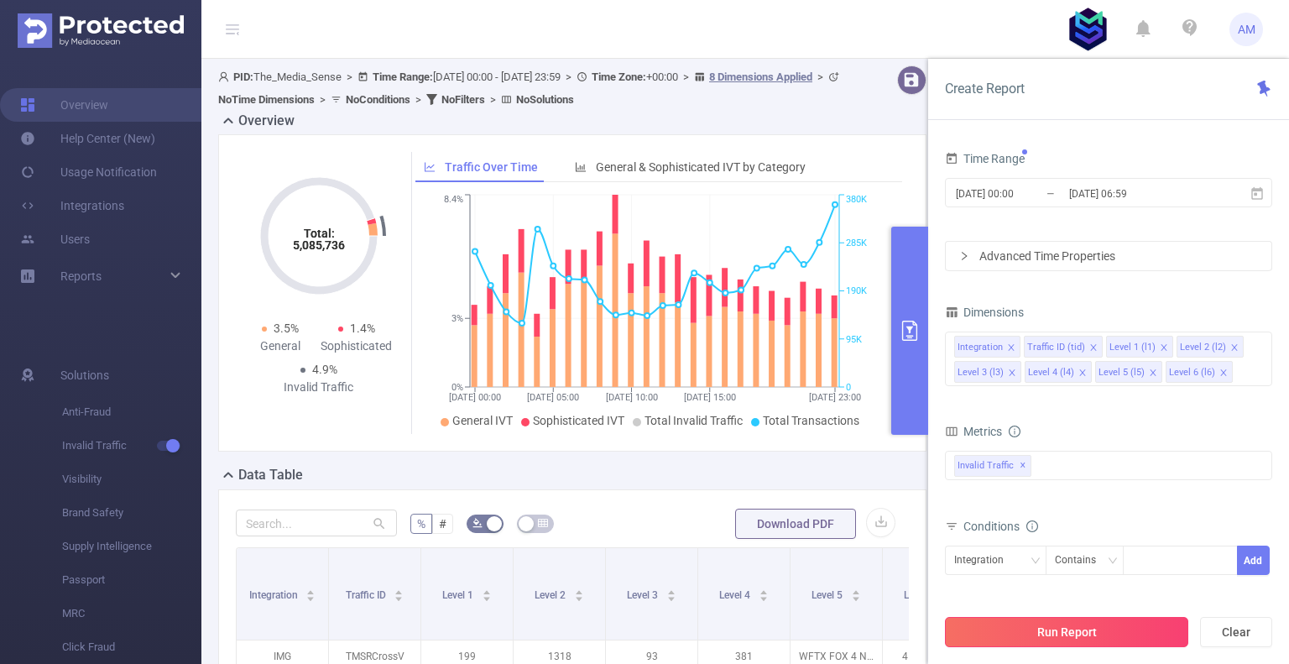
click at [1101, 635] on button "Run Report" at bounding box center [1066, 632] width 243 height 30
